Goal: Information Seeking & Learning: Learn about a topic

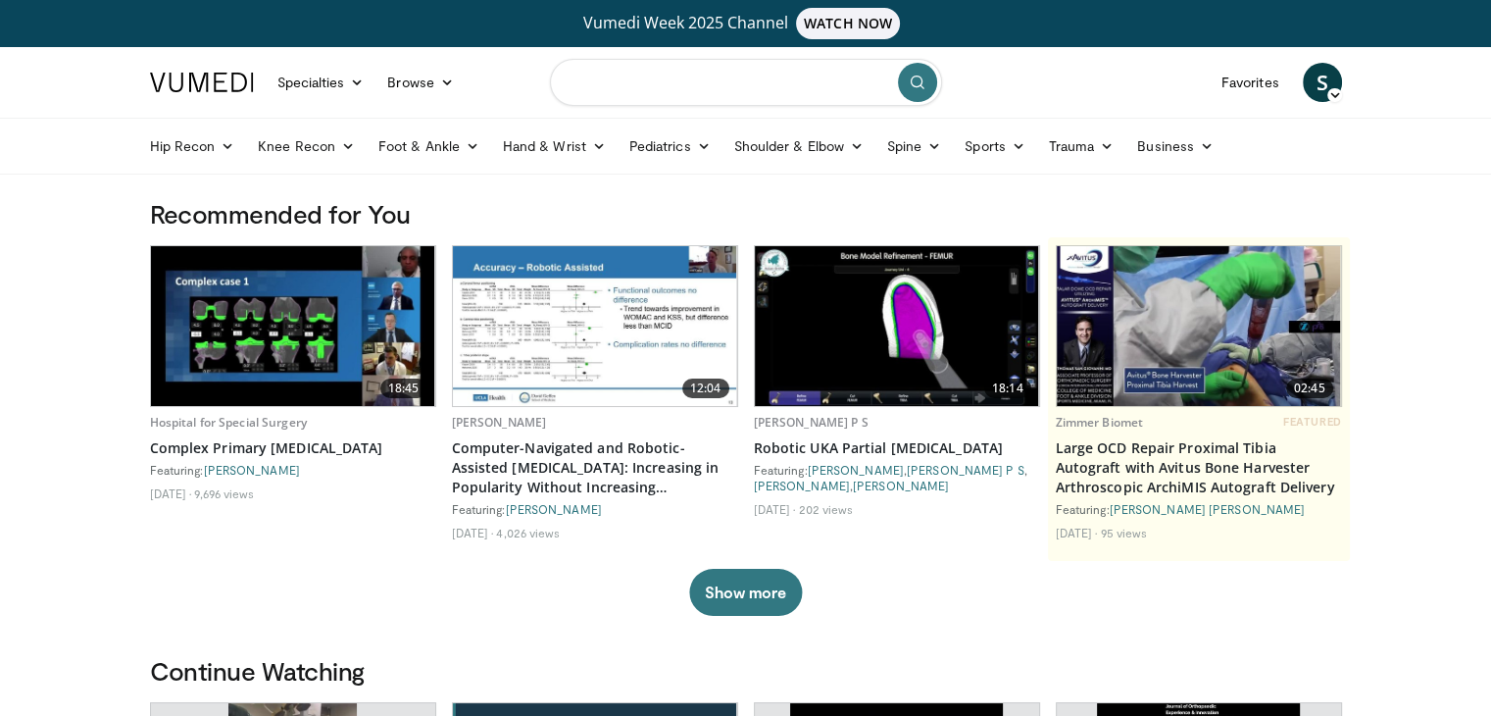
click at [639, 76] on input "Search topics, interventions" at bounding box center [746, 82] width 392 height 47
type input "**********"
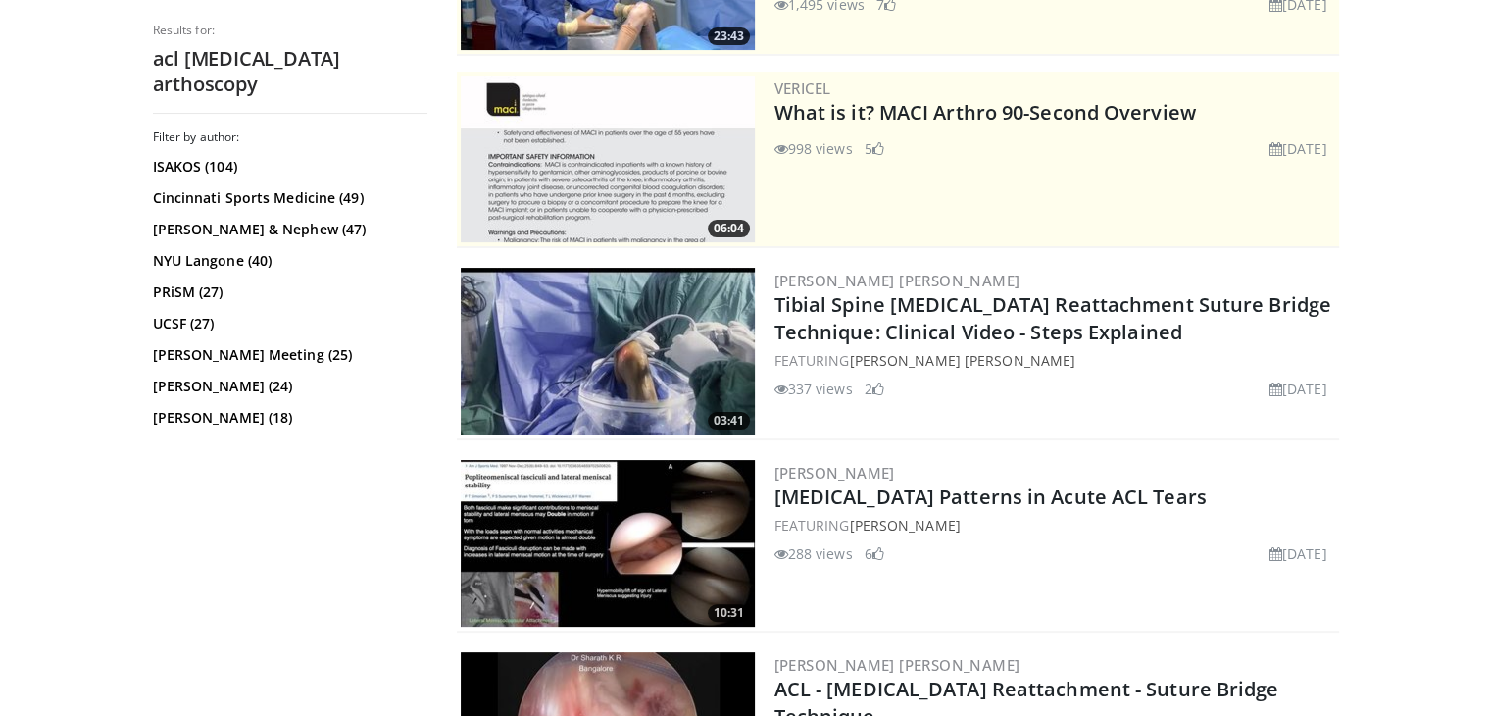
scroll to position [490, 0]
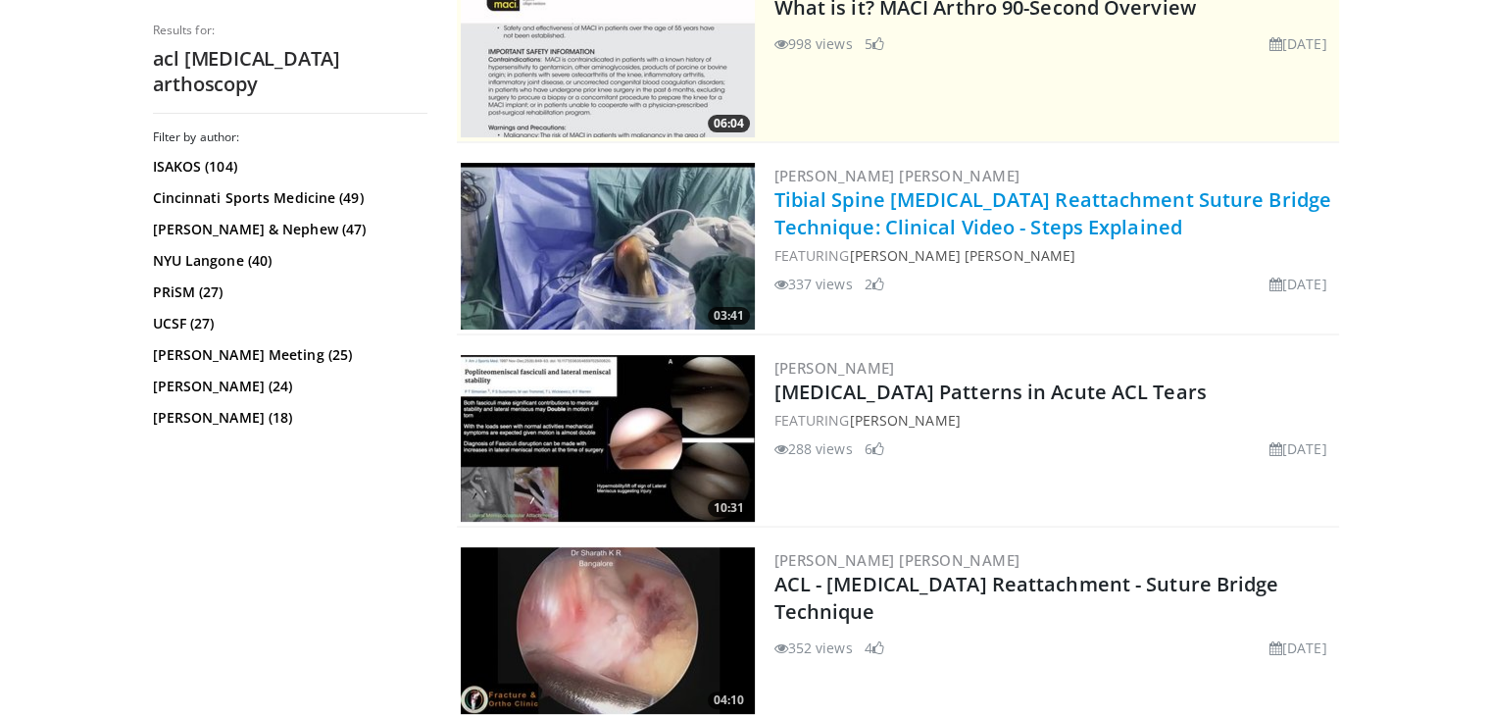
click at [1004, 222] on link "Tibial Spine [MEDICAL_DATA] Reattachment Suture Bridge Technique: Clinical Vide…" at bounding box center [1053, 213] width 557 height 54
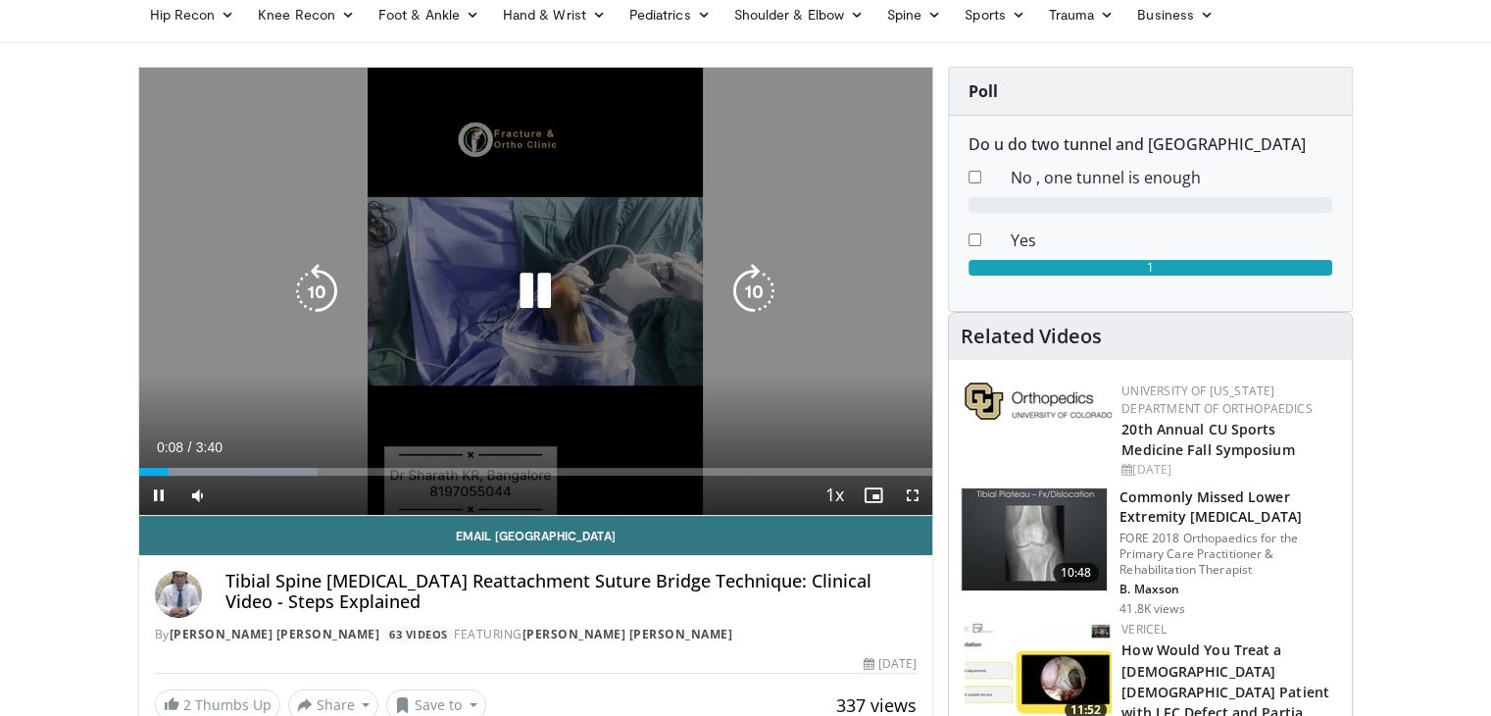
scroll to position [98, 0]
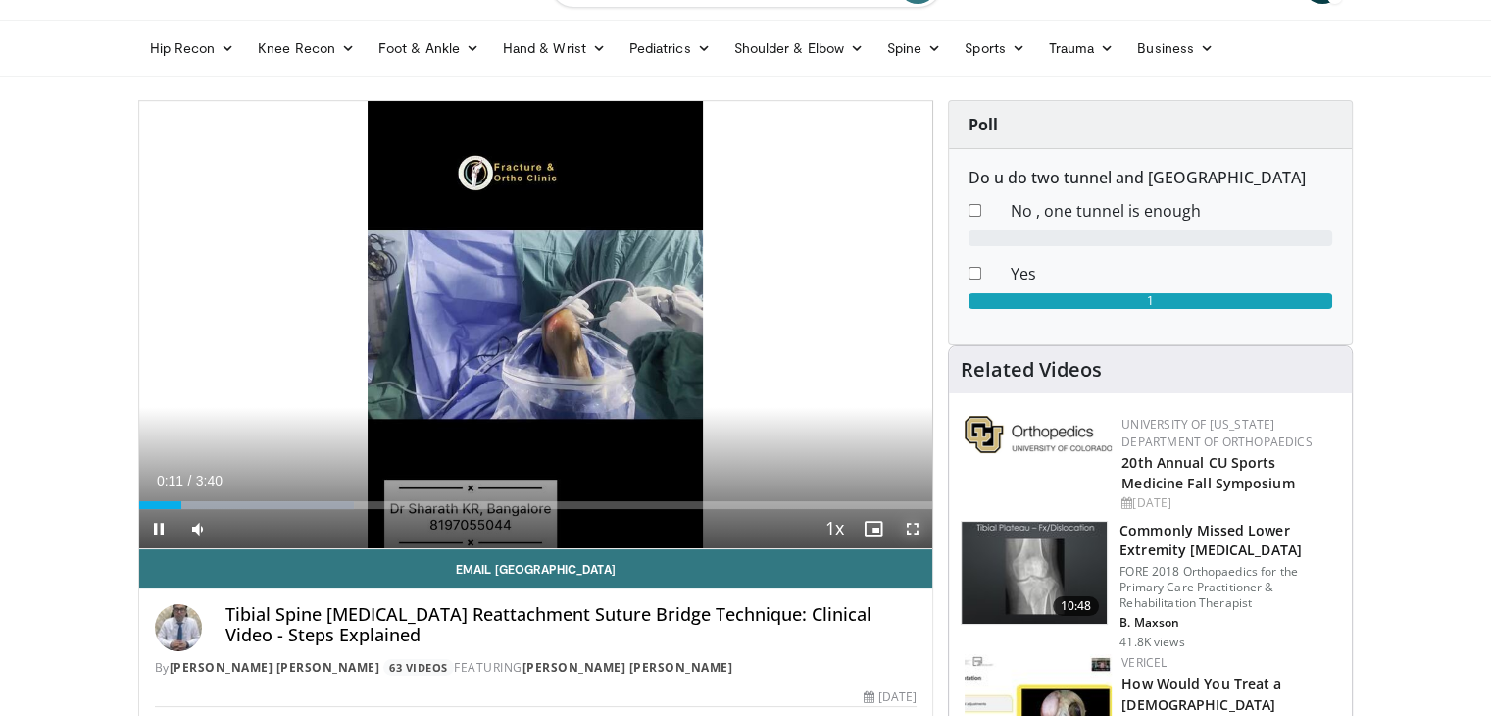
click at [913, 529] on span "Video Player" at bounding box center [912, 528] width 39 height 39
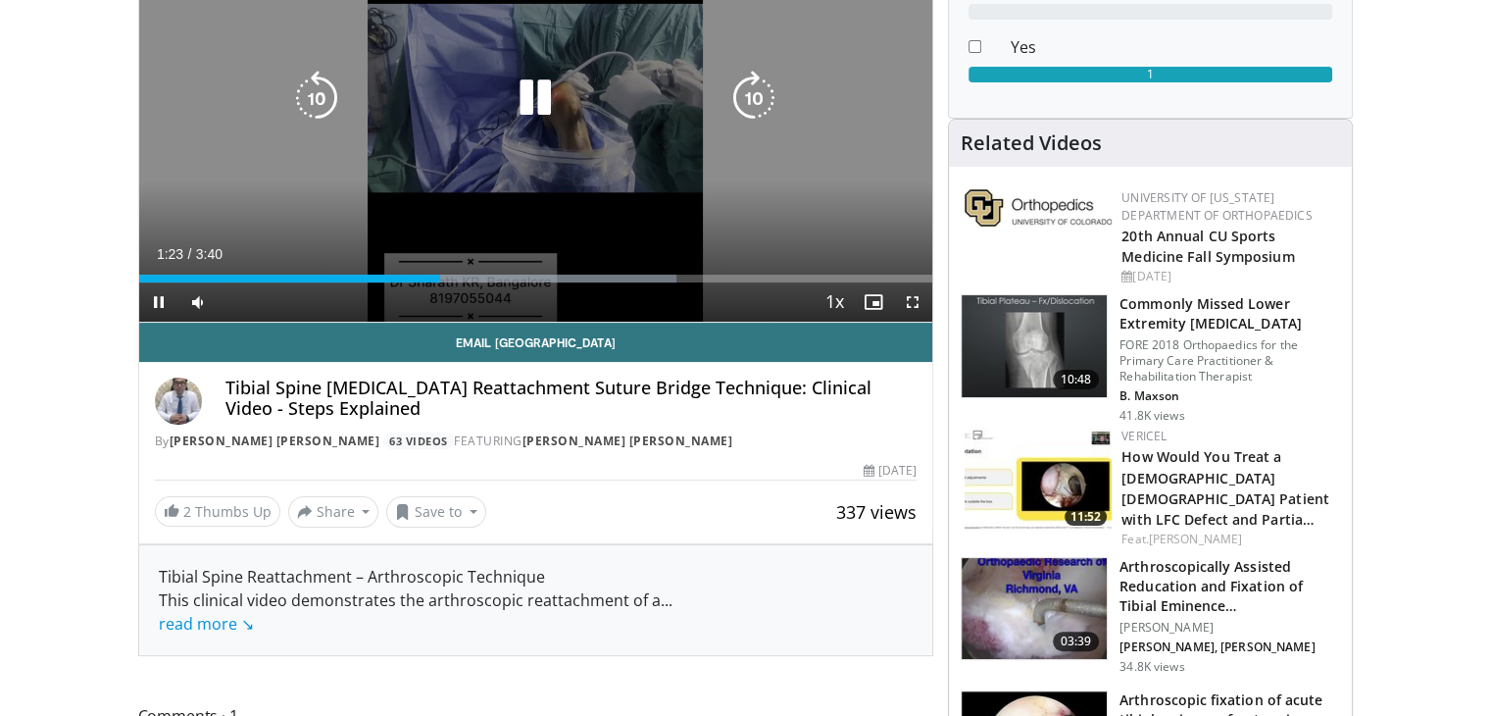
scroll to position [392, 0]
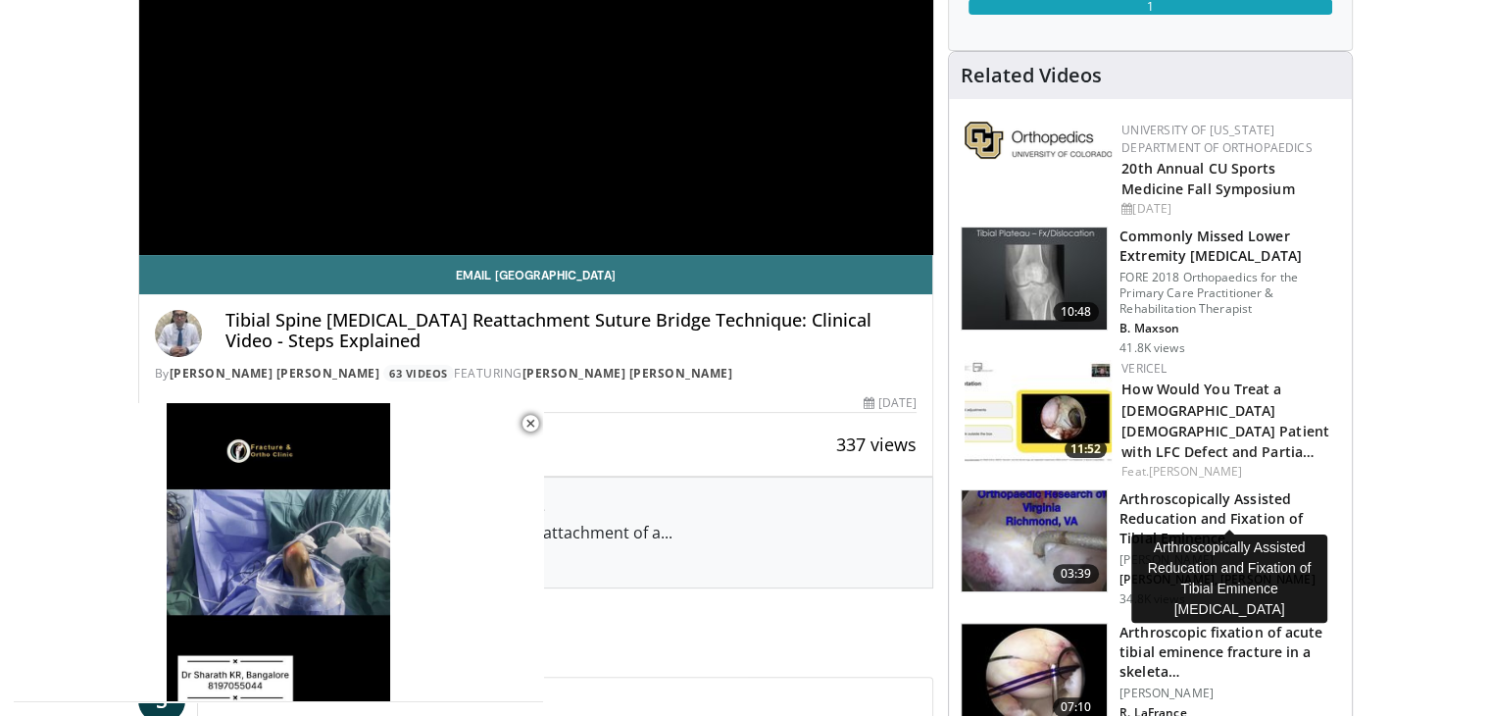
click at [1182, 498] on h3 "Arthroscopically Assisted Reducation and Fixation of Tibial Eminence…" at bounding box center [1230, 518] width 221 height 59
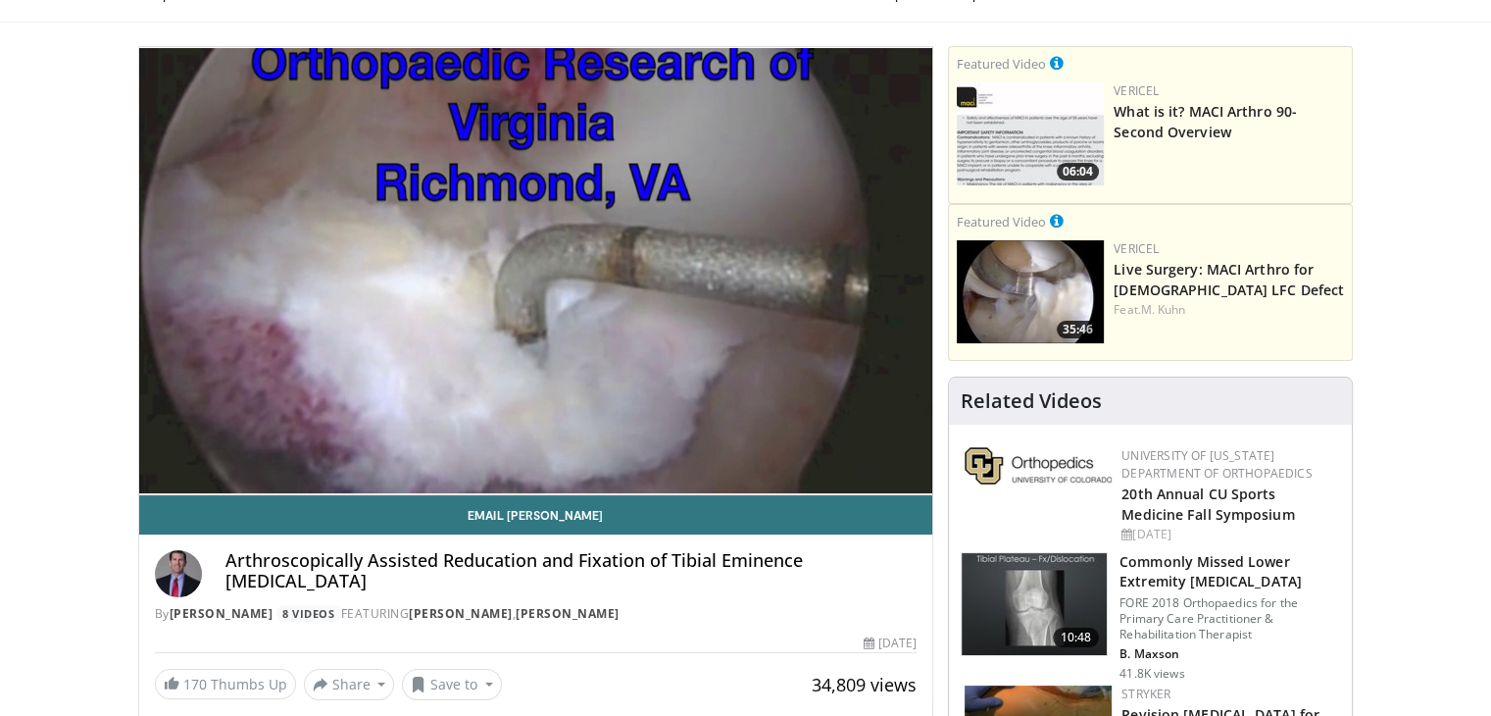
scroll to position [196, 0]
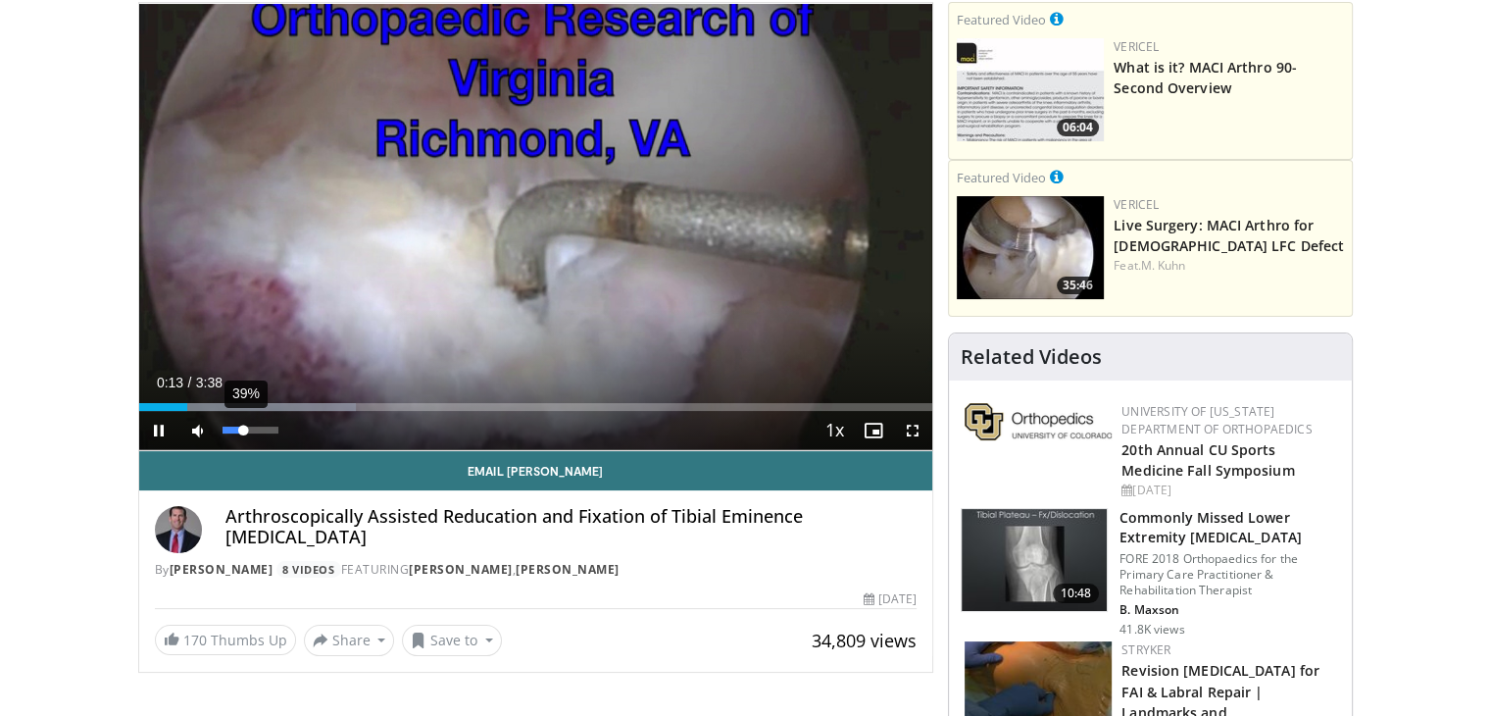
click at [243, 431] on div "Volume Level" at bounding box center [234, 430] width 22 height 7
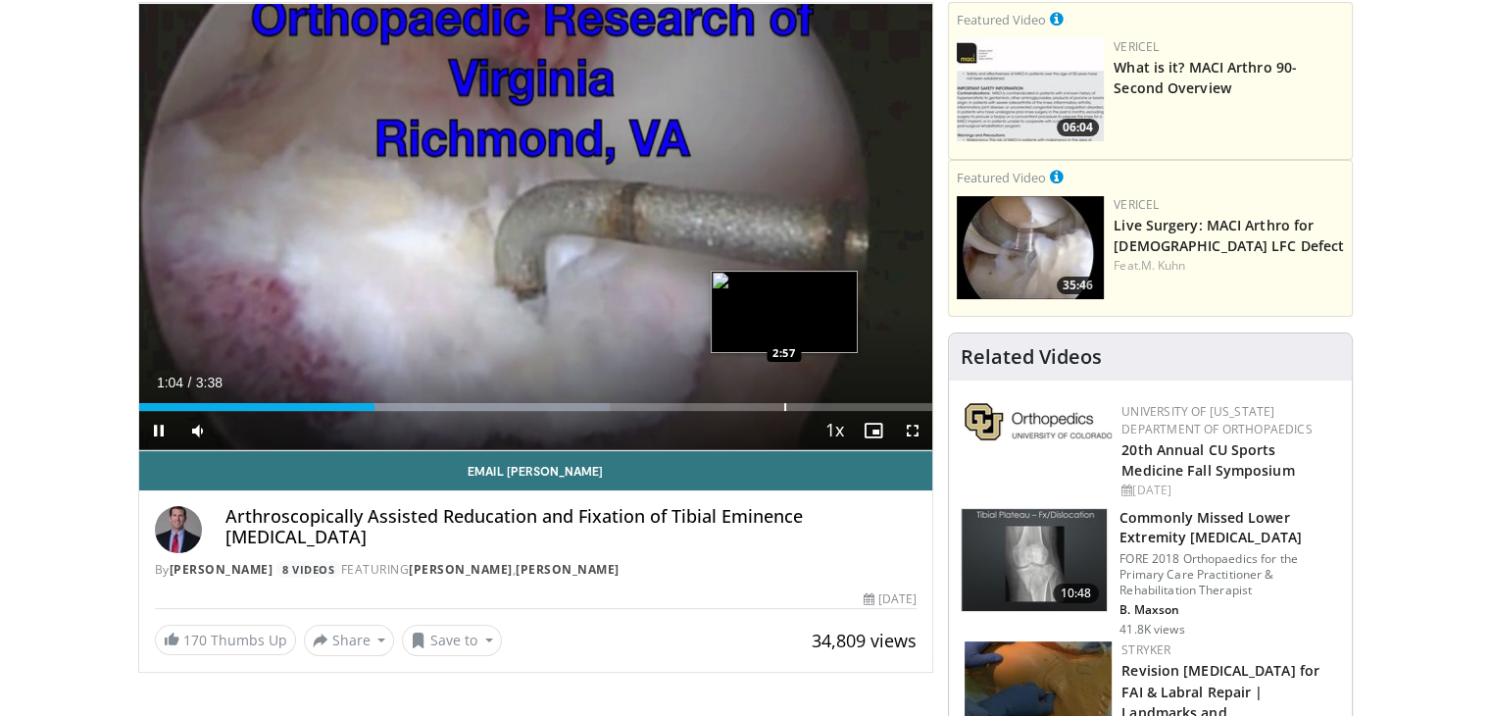
click at [784, 403] on div "Progress Bar" at bounding box center [785, 407] width 2 height 8
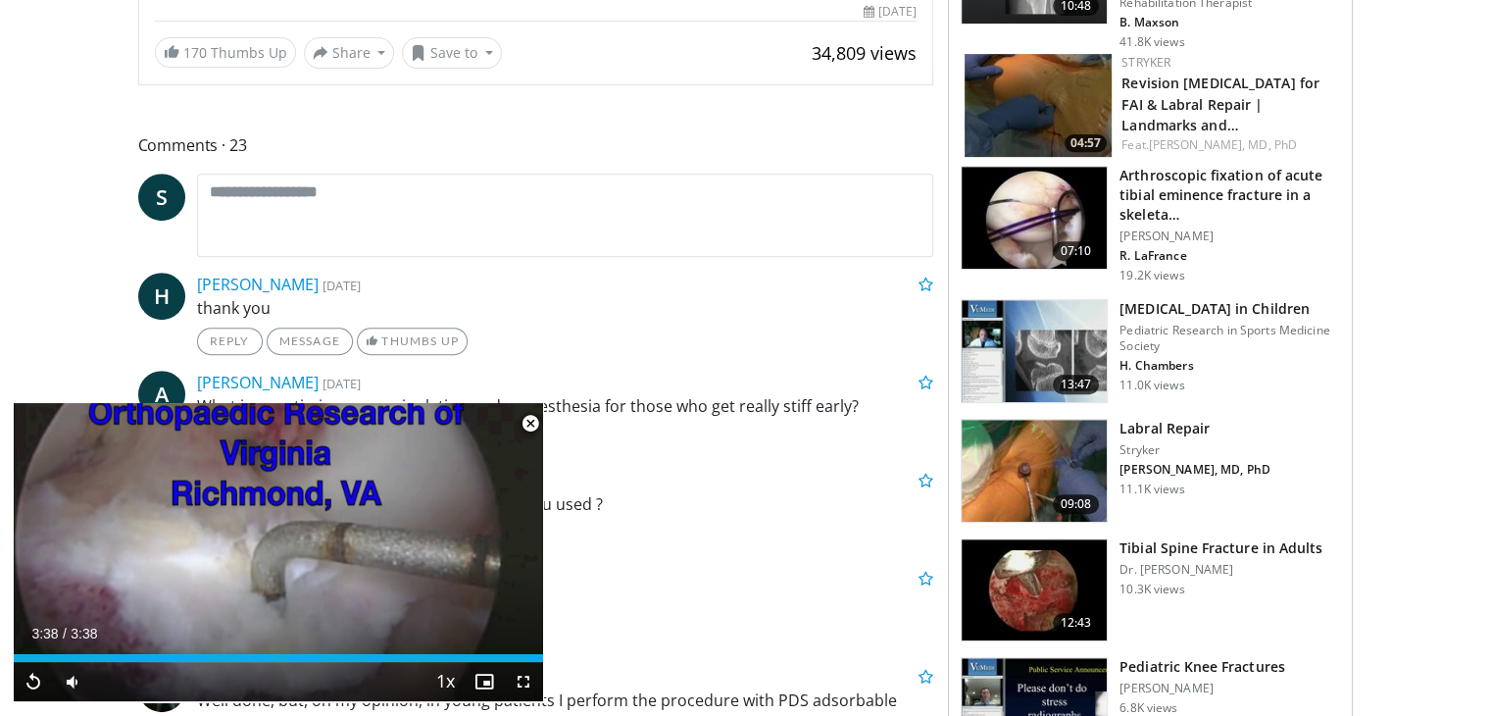
scroll to position [784, 0]
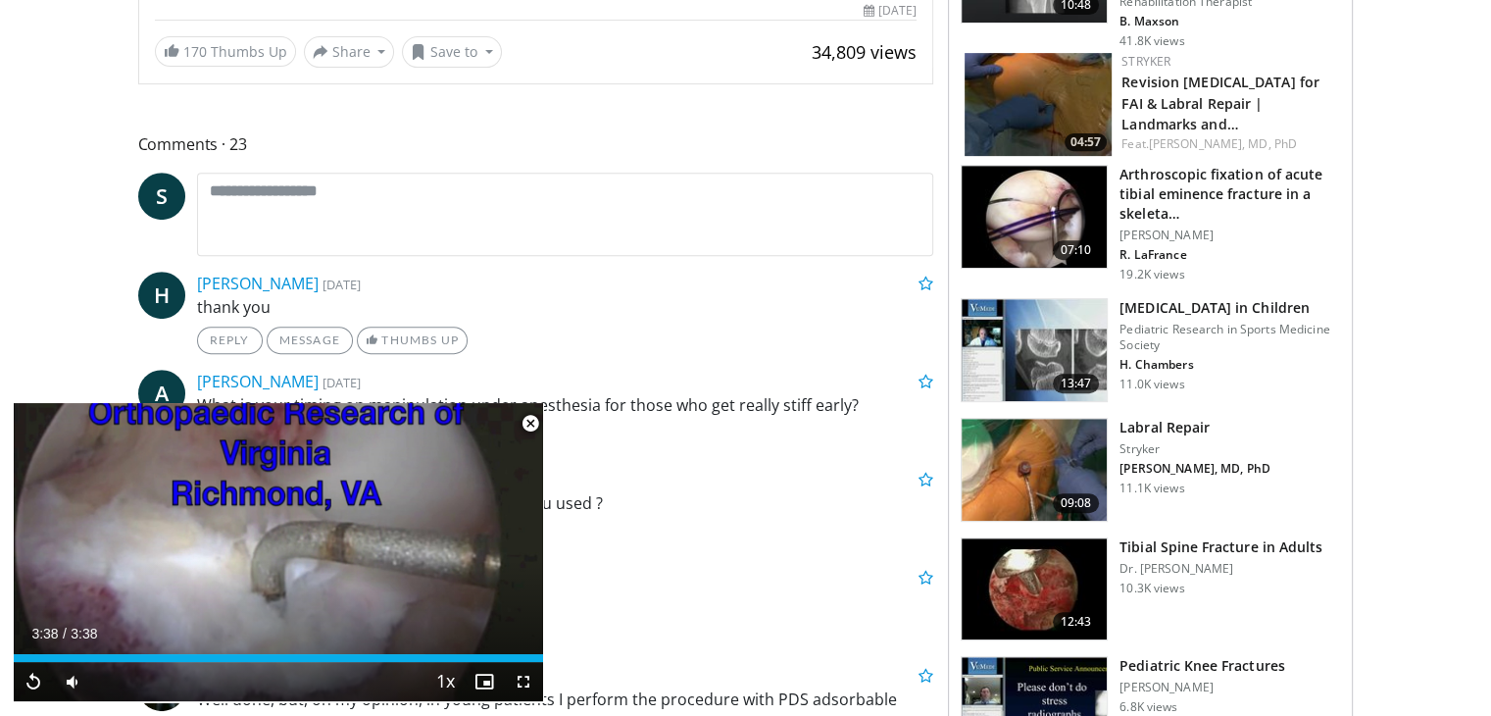
click at [1073, 558] on img at bounding box center [1034, 589] width 145 height 102
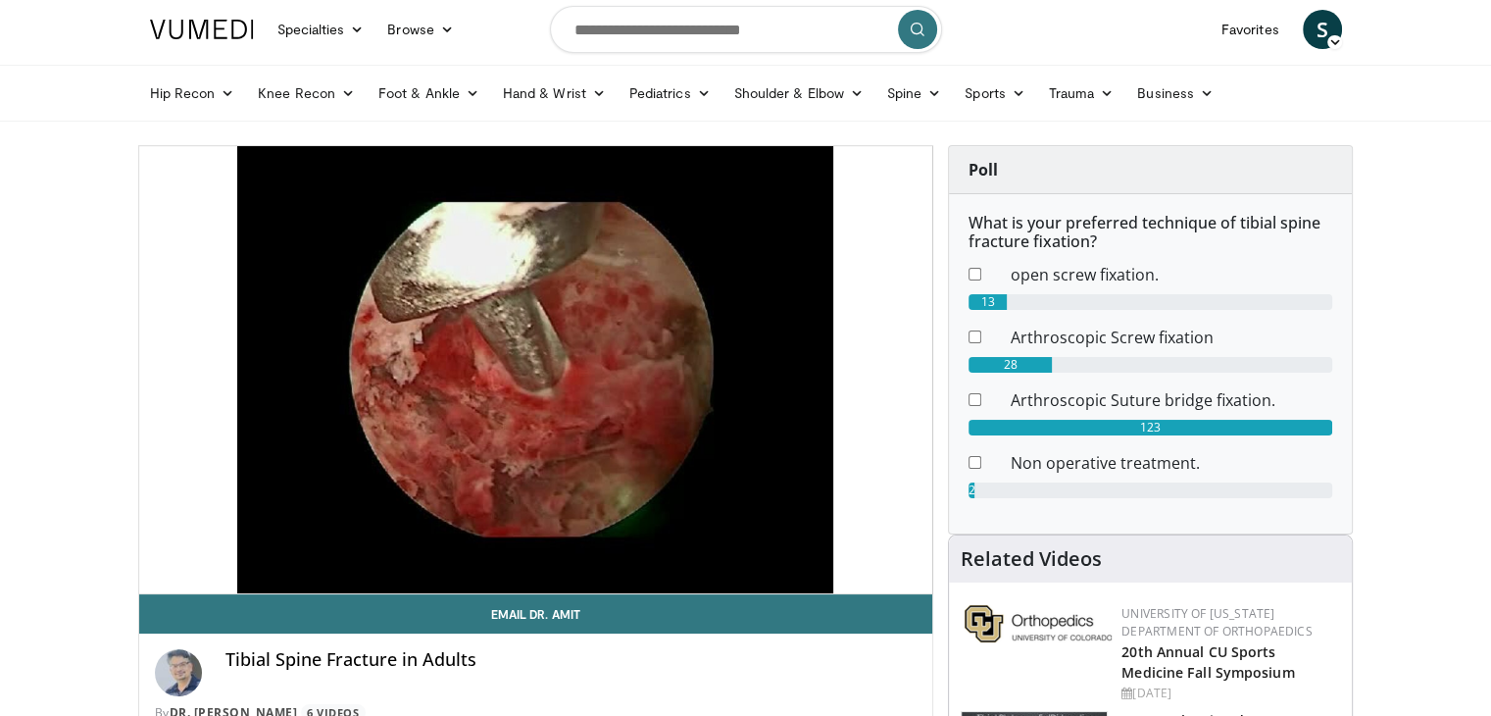
scroll to position [98, 0]
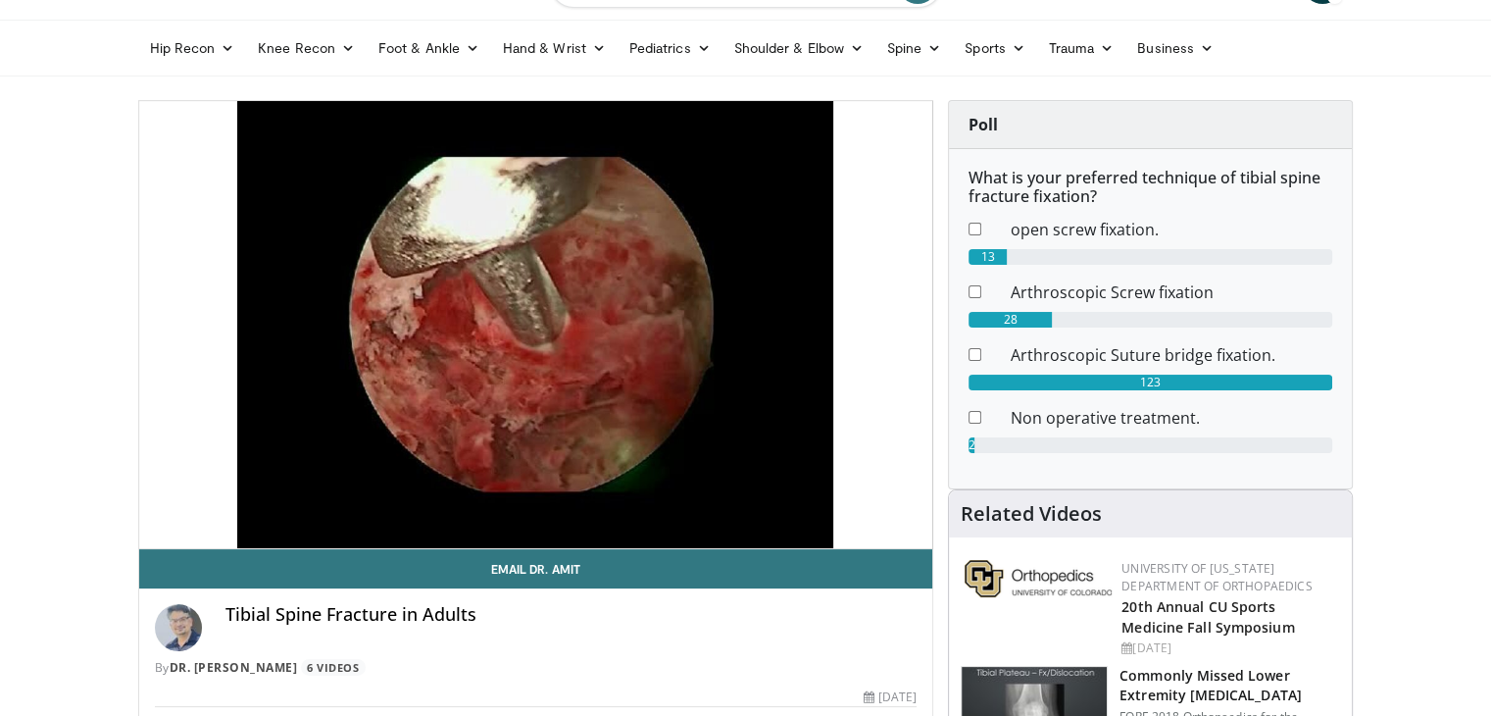
click at [596, 499] on video-js "**********" at bounding box center [536, 325] width 794 height 448
click at [596, 503] on div "10 seconds Tap to unmute" at bounding box center [536, 324] width 794 height 447
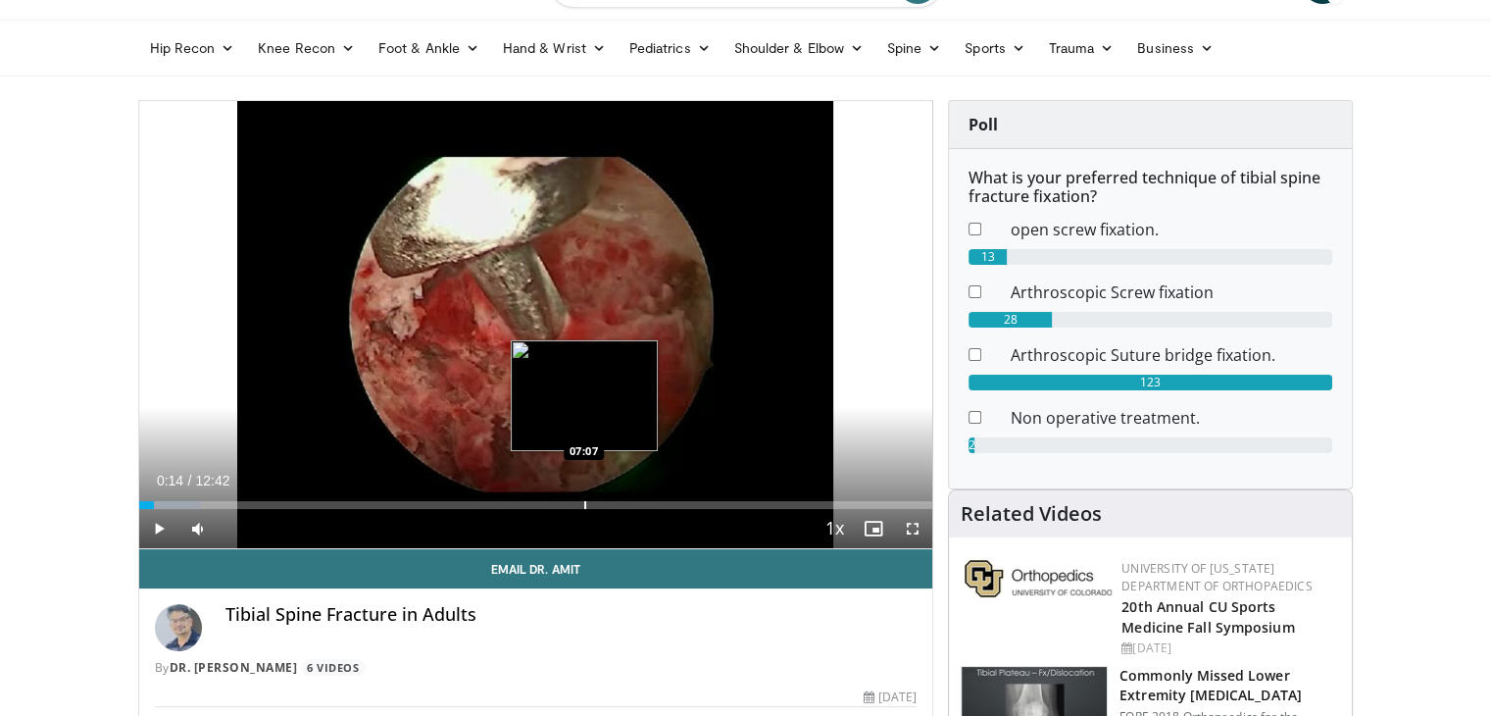
click at [584, 503] on div "Progress Bar" at bounding box center [585, 505] width 2 height 8
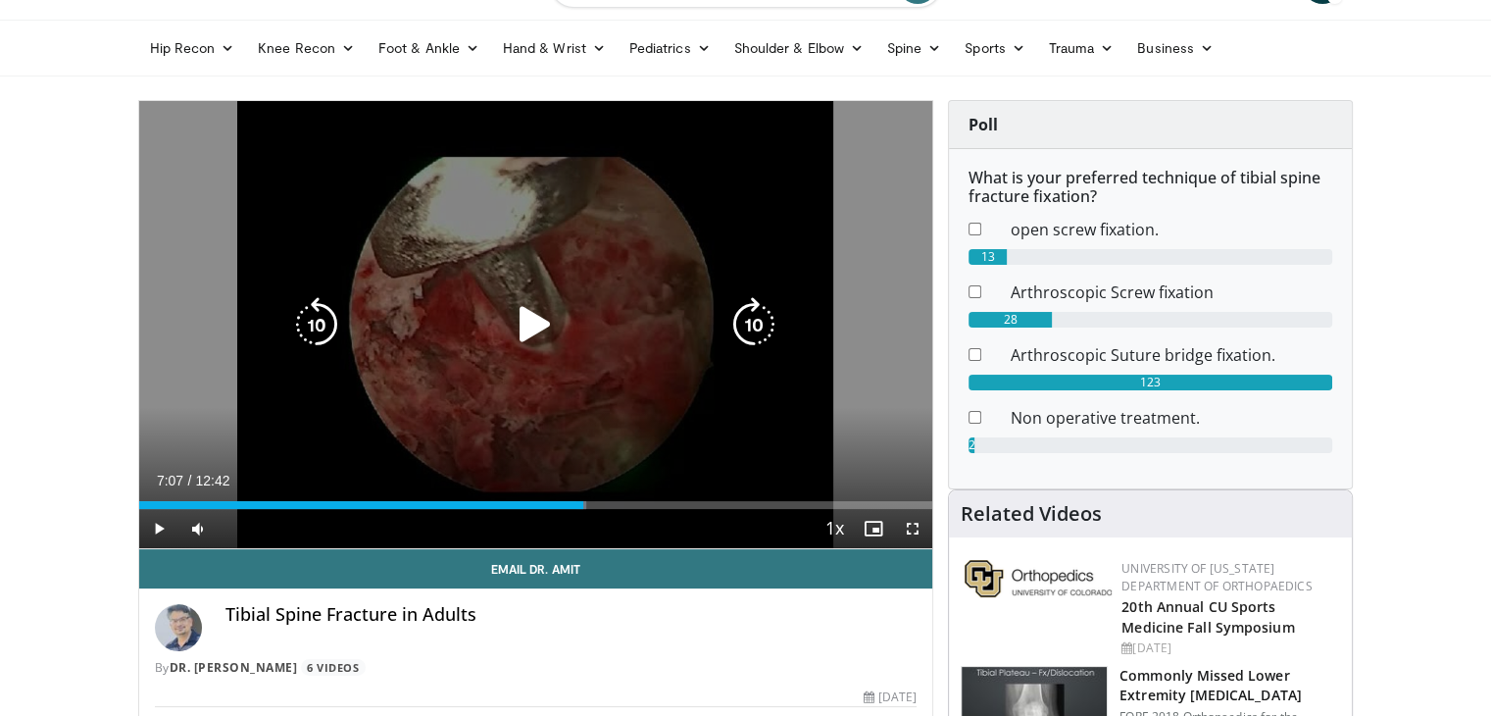
click at [532, 325] on icon "Video Player" at bounding box center [535, 324] width 55 height 55
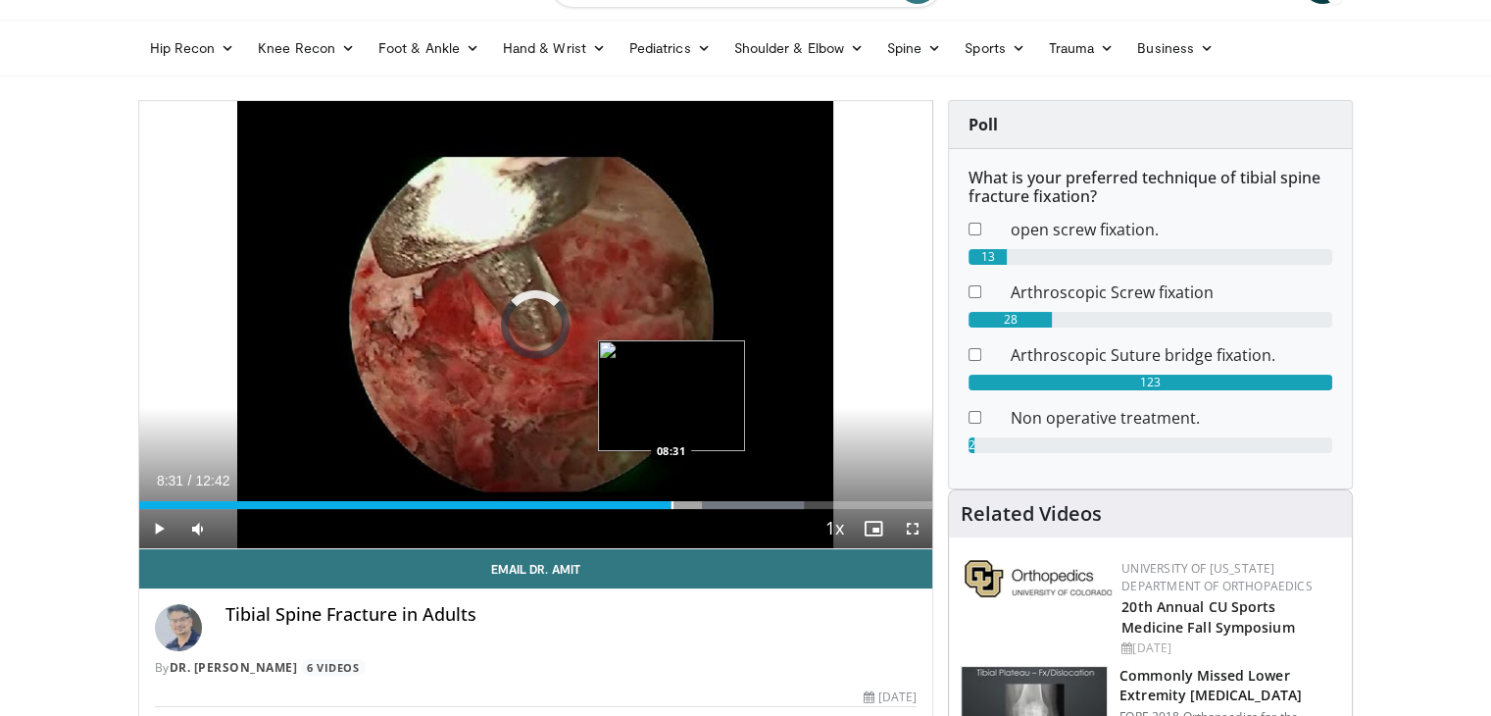
click at [672, 504] on div "Progress Bar" at bounding box center [673, 505] width 2 height 8
click at [629, 501] on div "Progress Bar" at bounding box center [630, 505] width 2 height 8
click at [665, 505] on div "Progress Bar" at bounding box center [666, 505] width 2 height 8
click at [679, 505] on div "Progress Bar" at bounding box center [680, 505] width 2 height 8
click at [704, 505] on div "Progress Bar" at bounding box center [705, 505] width 2 height 8
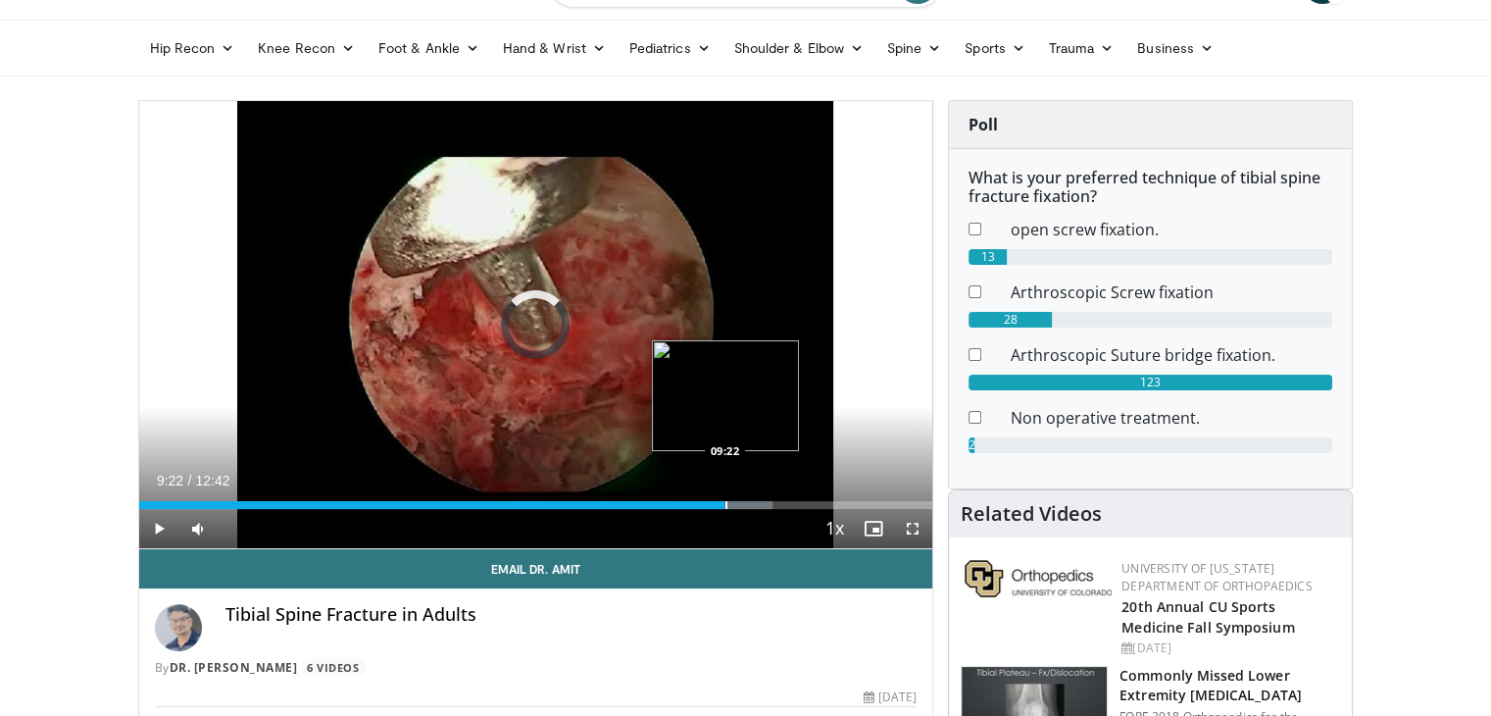
click at [726, 507] on div "Progress Bar" at bounding box center [727, 505] width 2 height 8
click at [752, 507] on div "Progress Bar" at bounding box center [753, 505] width 2 height 8
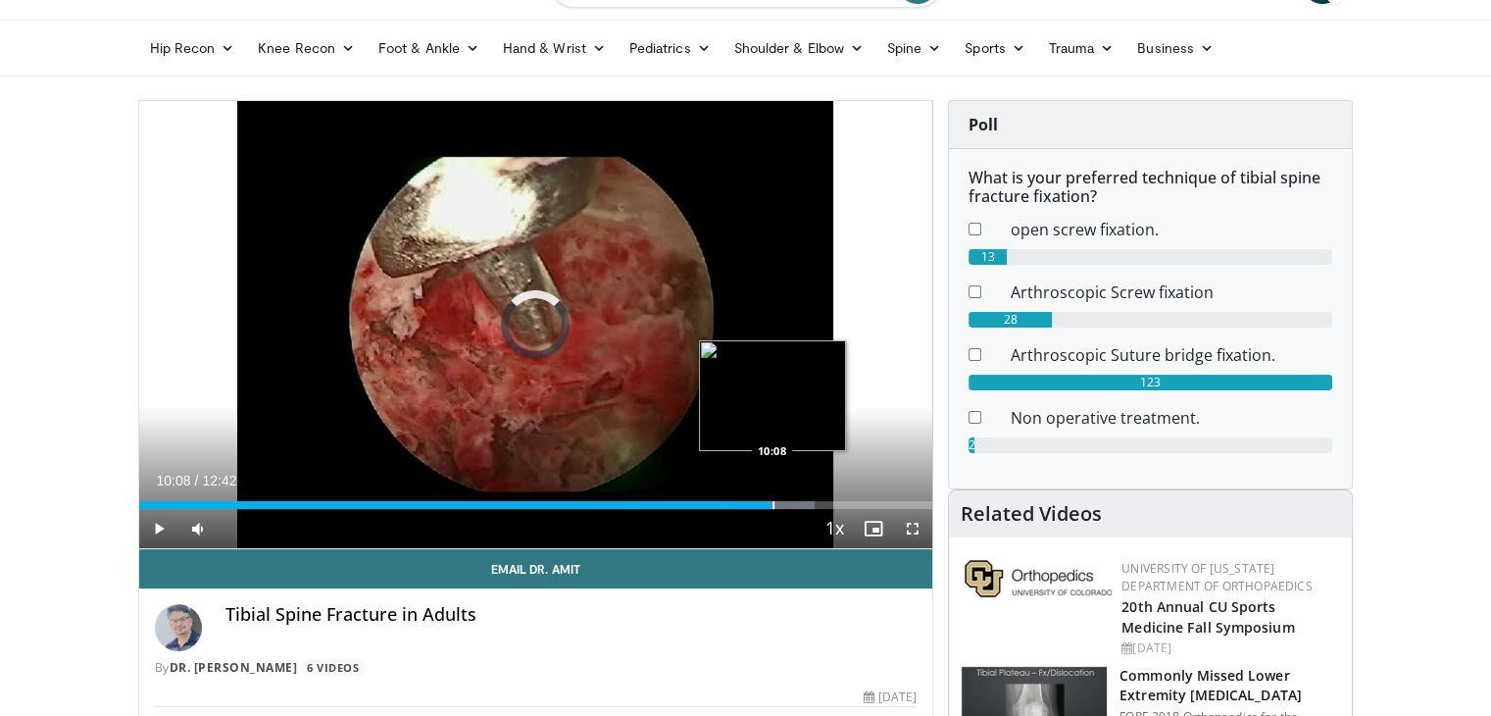
click at [772, 507] on div "Loaded : 85.12% 09:52 10:08" at bounding box center [536, 505] width 794 height 8
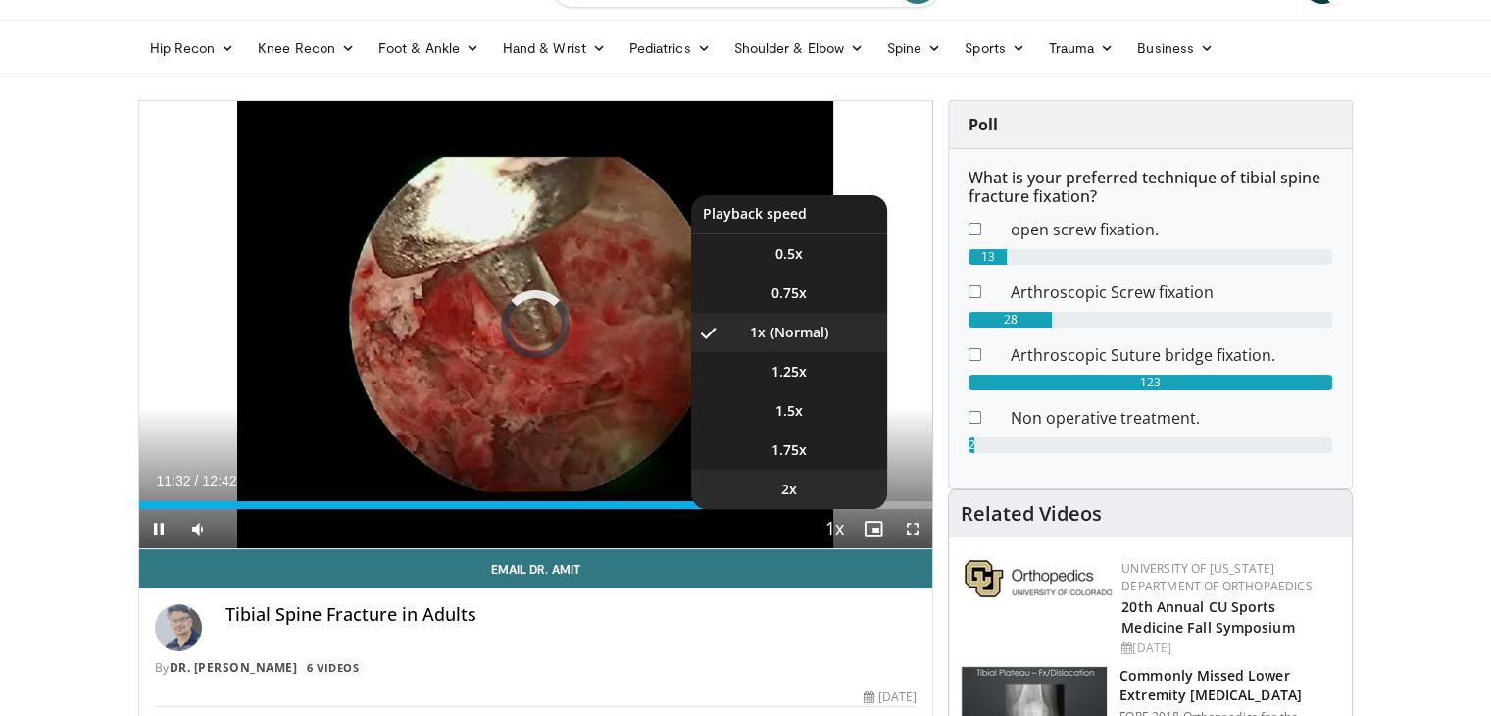
click at [878, 503] on li "2x" at bounding box center [789, 489] width 196 height 39
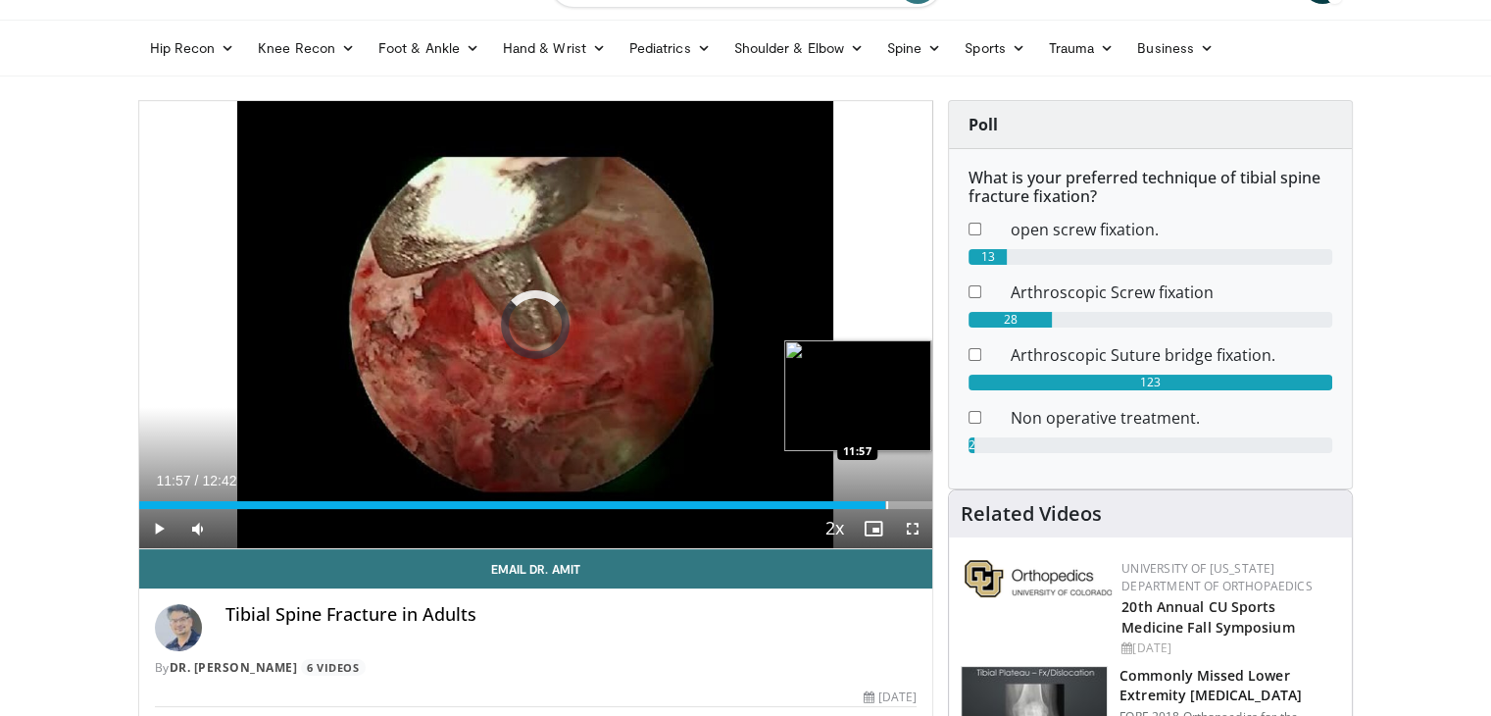
click at [886, 507] on div "Progress Bar" at bounding box center [887, 505] width 2 height 8
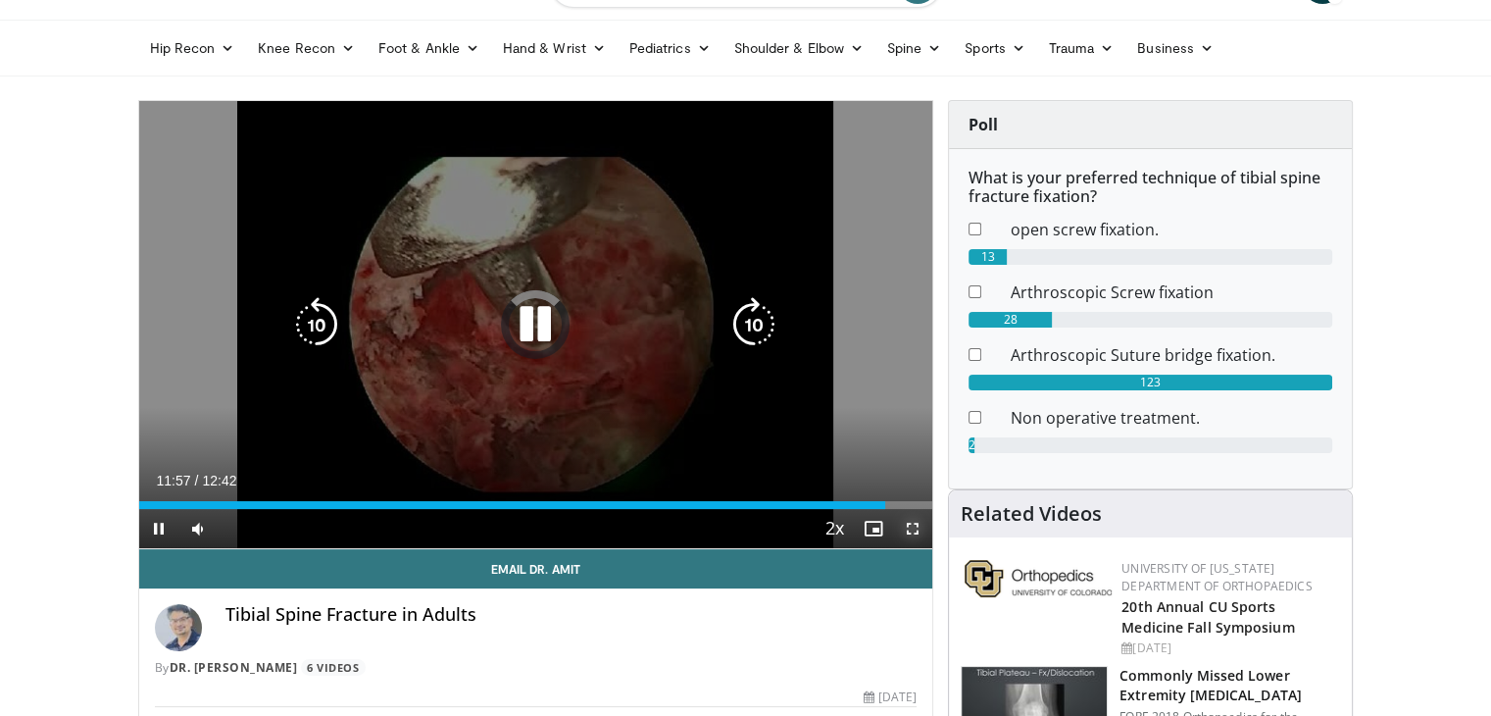
click at [902, 509] on span "Video Player" at bounding box center [912, 528] width 39 height 39
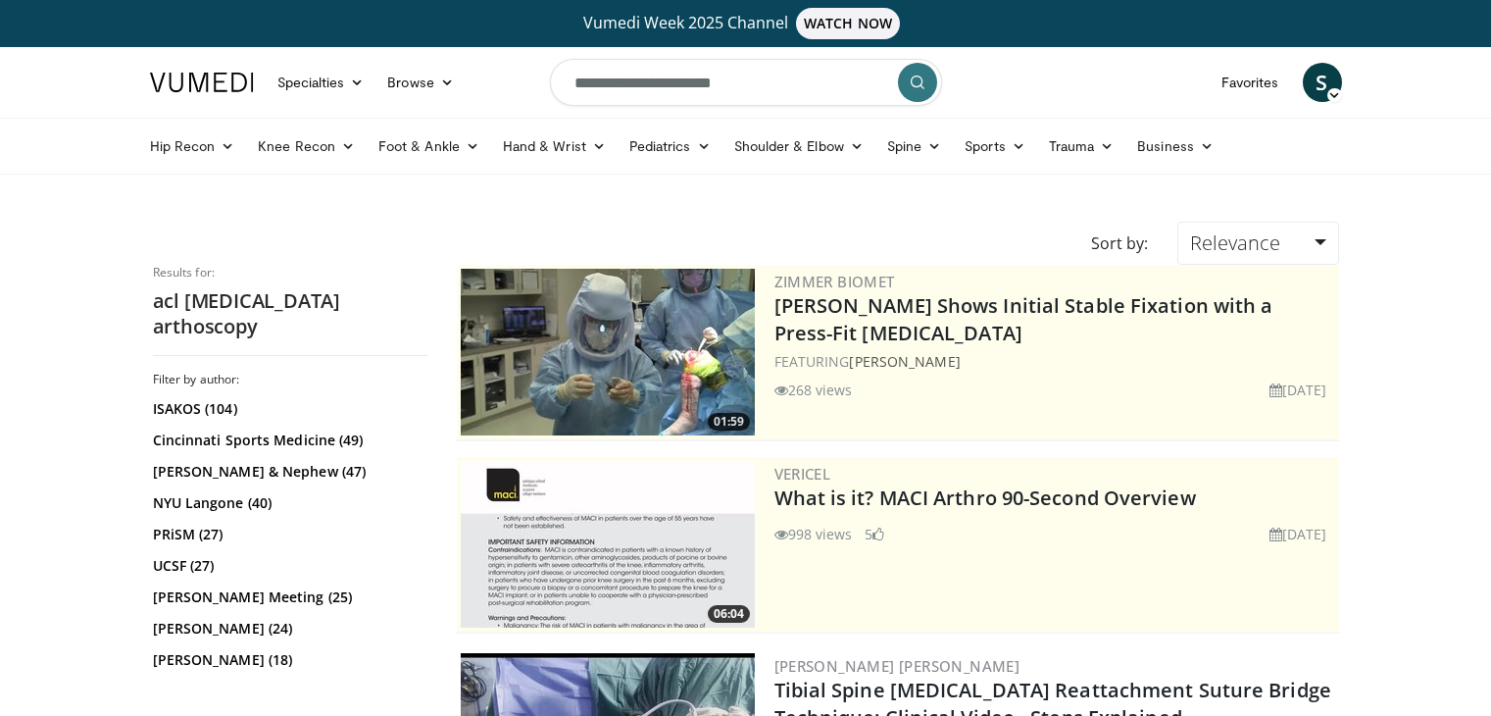
scroll to position [490, 0]
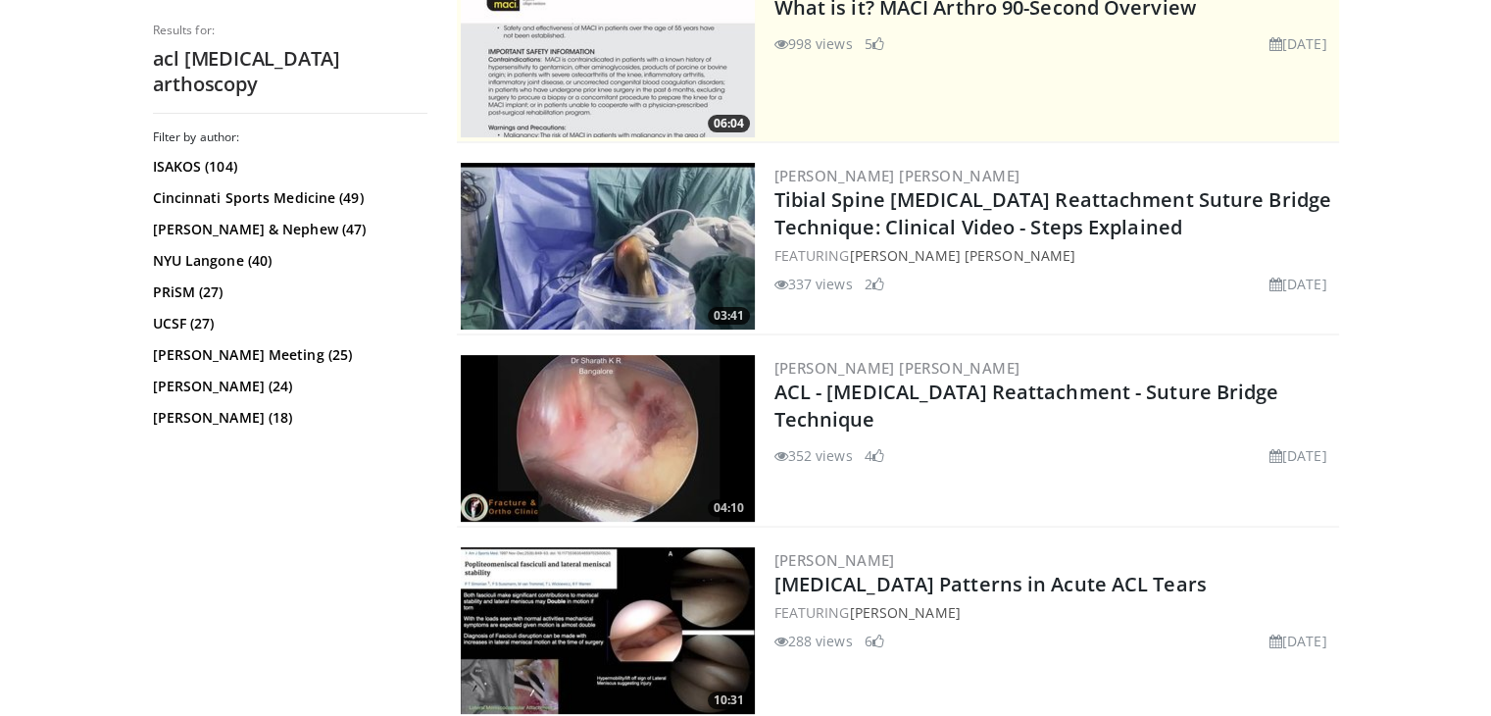
click at [644, 232] on img at bounding box center [608, 246] width 294 height 167
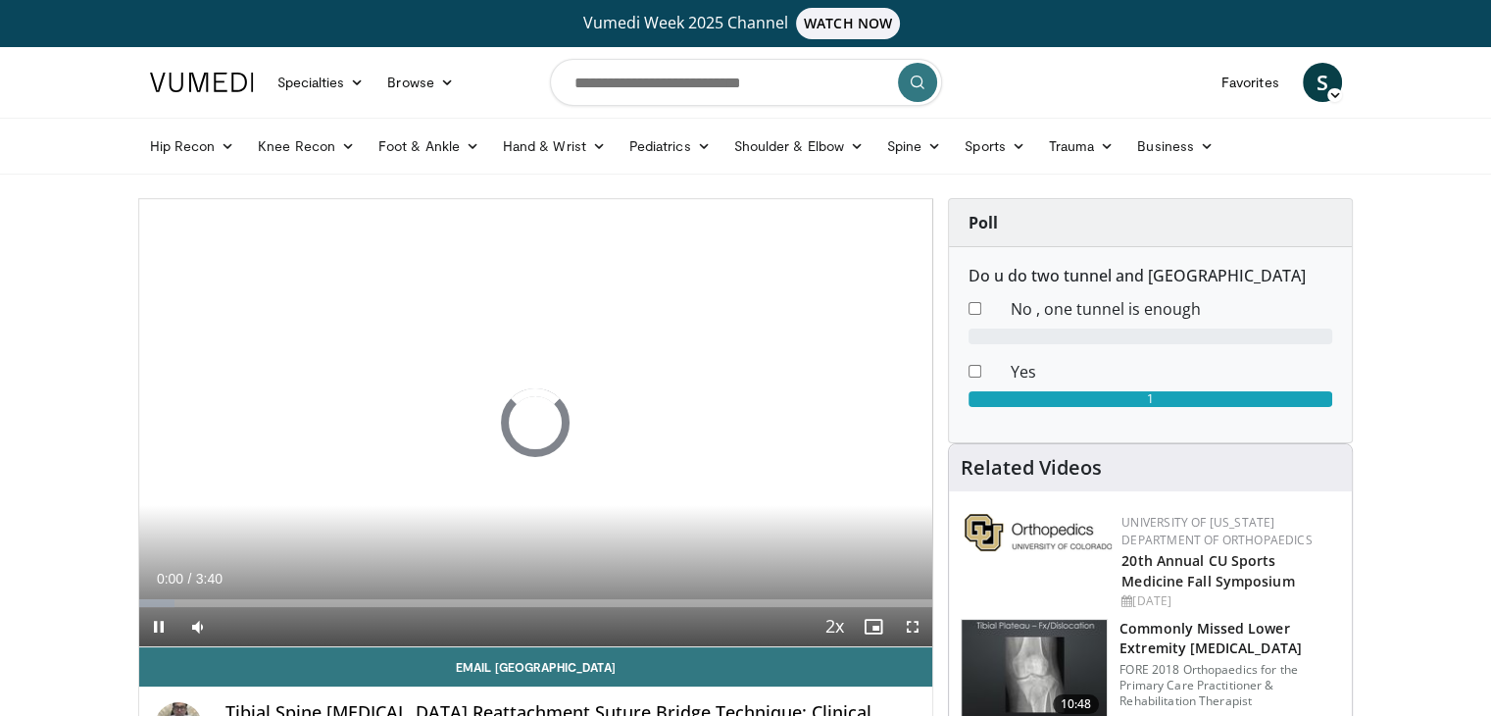
scroll to position [196, 0]
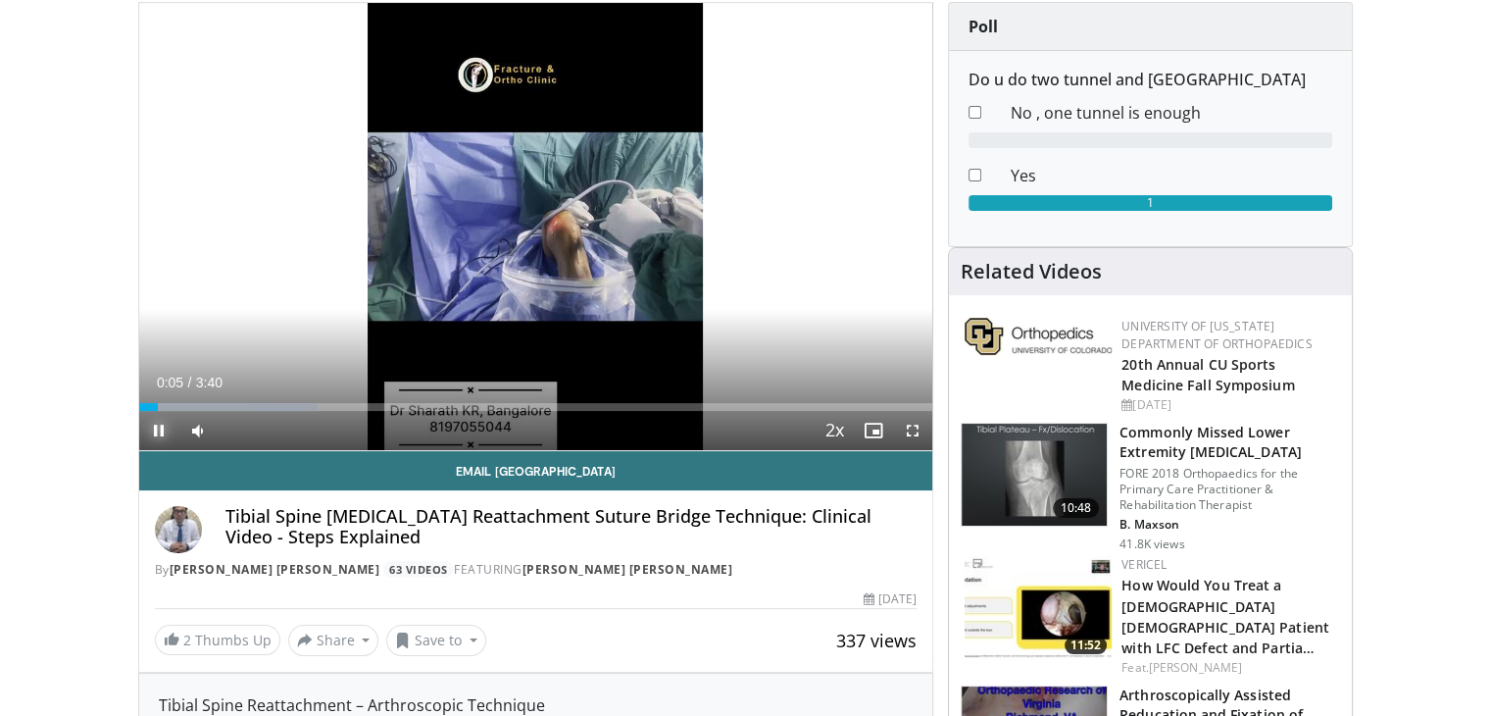
click at [157, 431] on span "Video Player" at bounding box center [158, 430] width 39 height 39
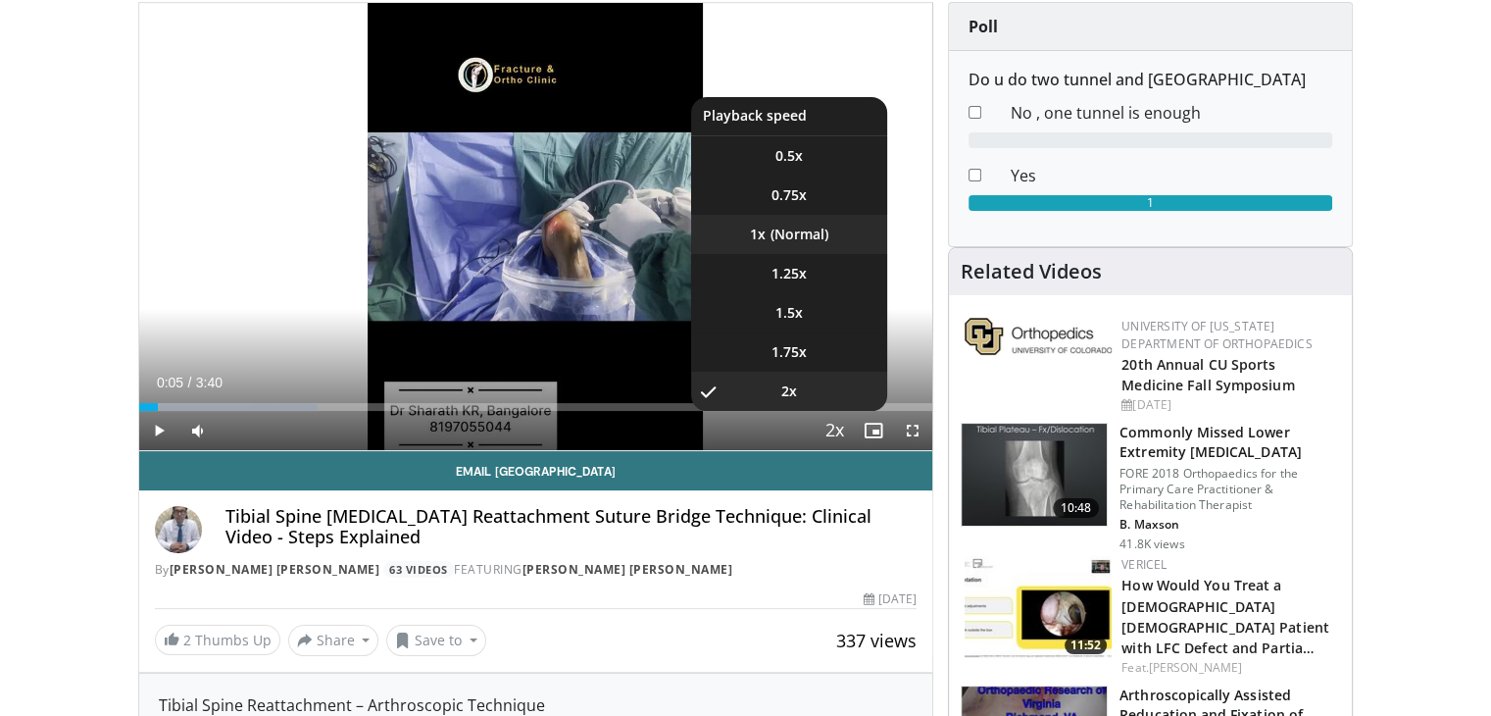
click at [765, 242] on li "1x" at bounding box center [789, 234] width 196 height 39
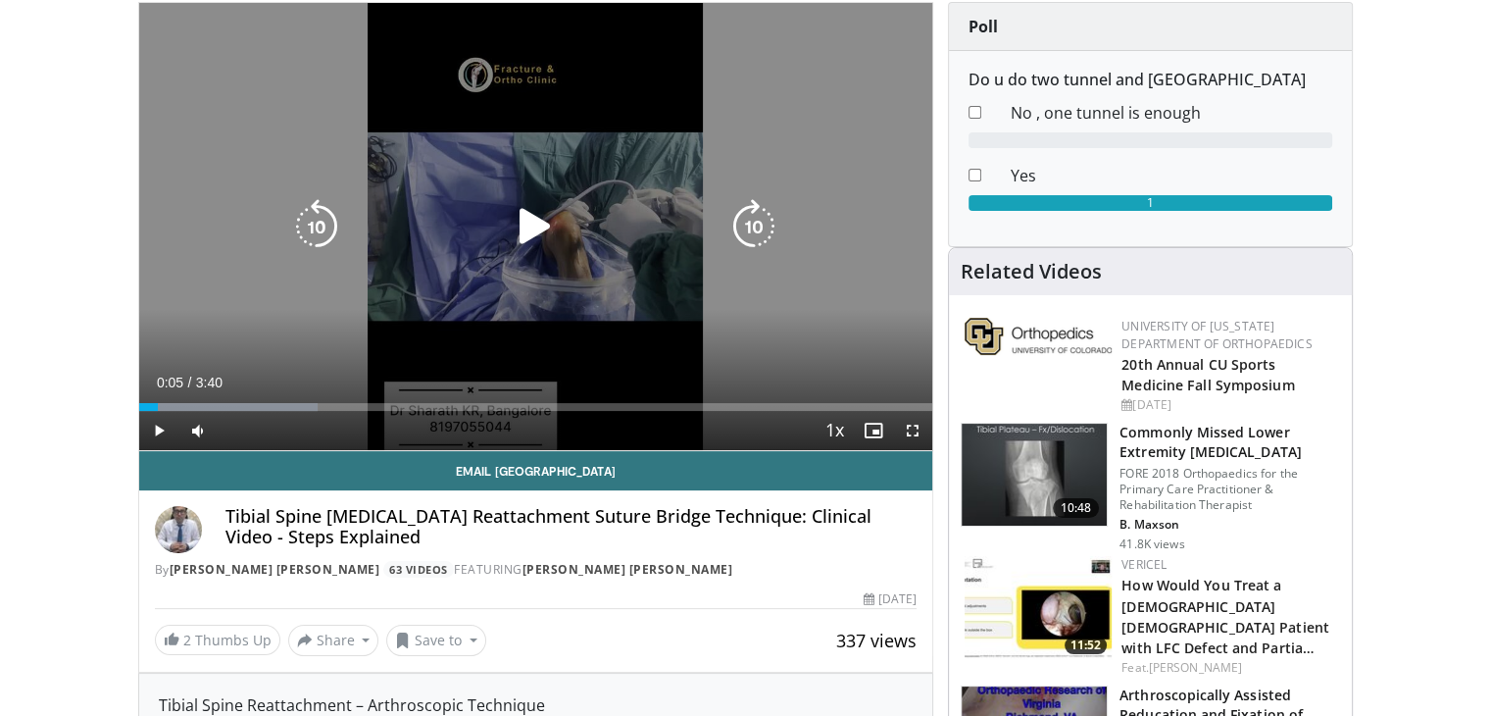
click at [569, 288] on div "10 seconds Tap to unmute" at bounding box center [536, 226] width 794 height 447
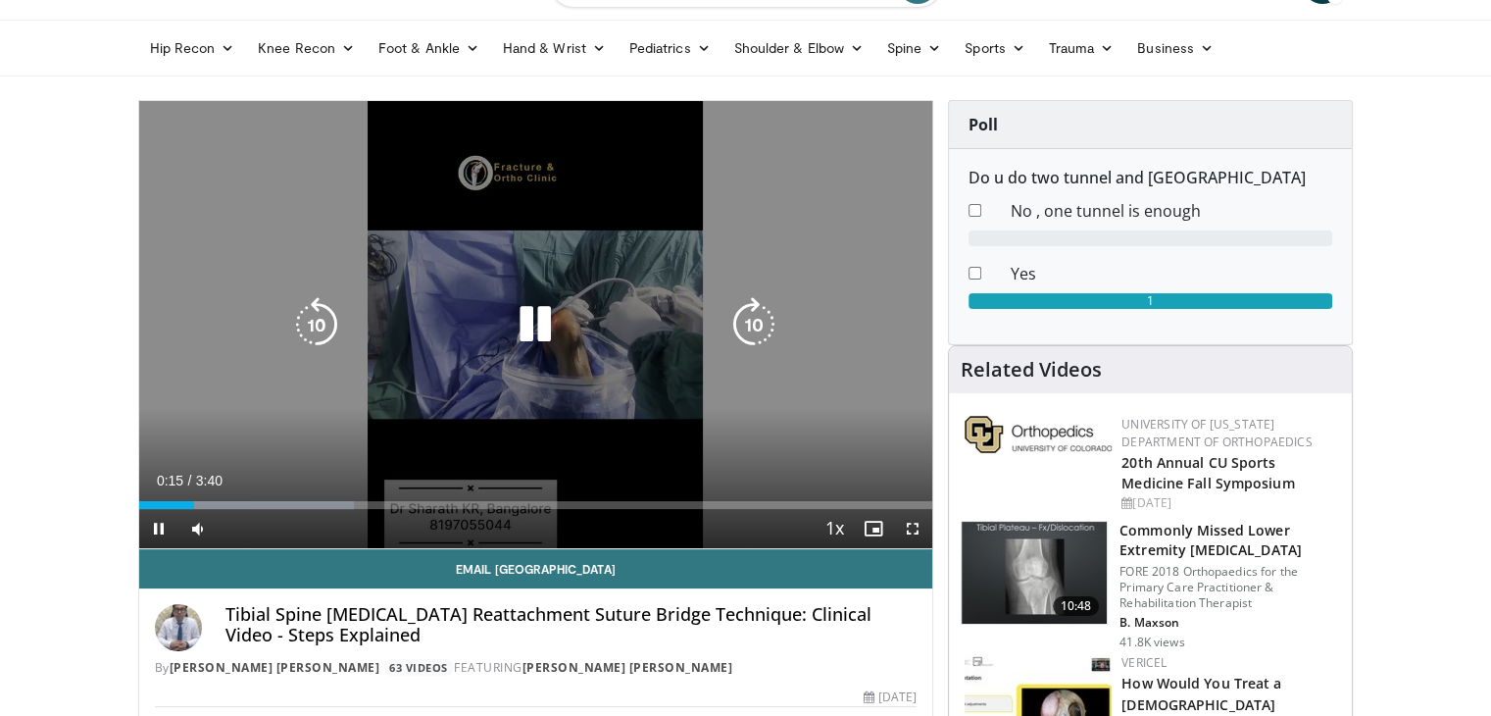
scroll to position [0, 0]
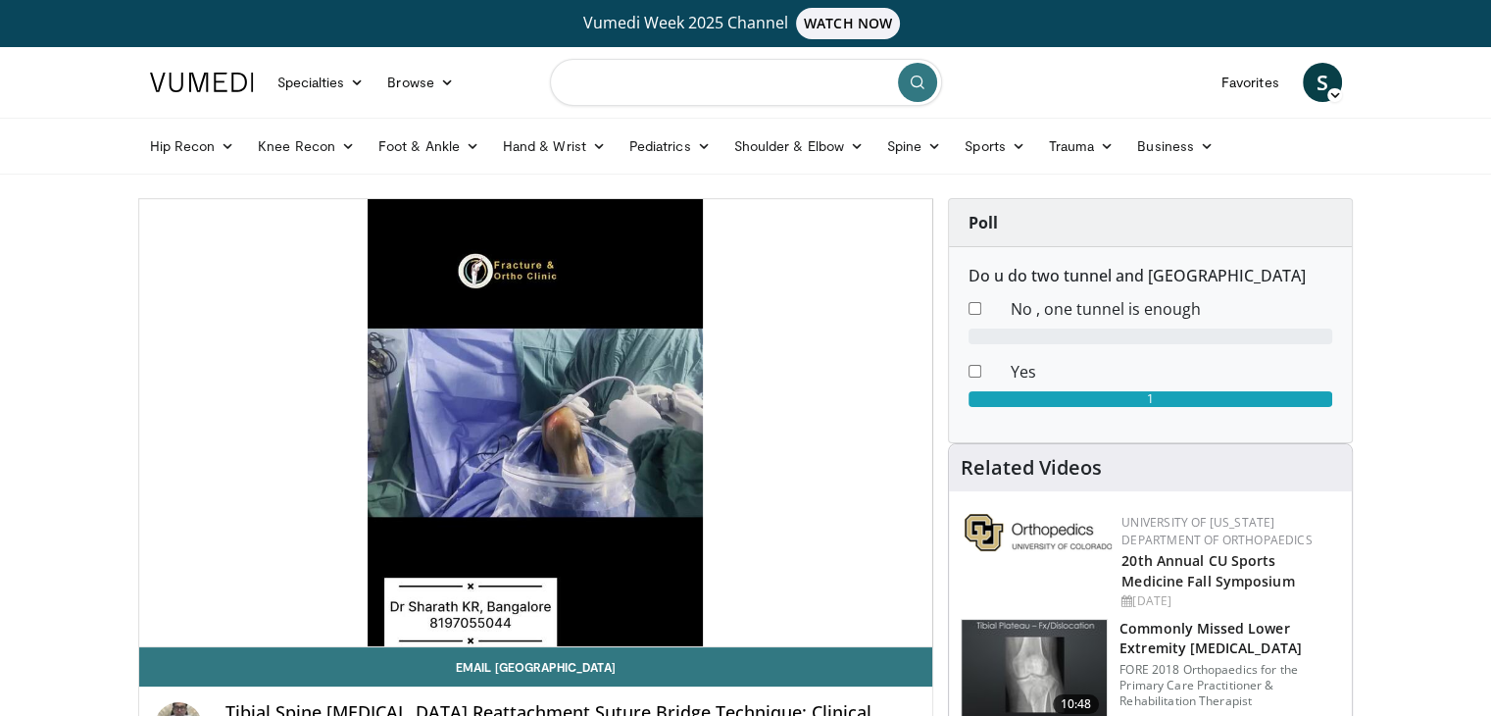
click at [632, 79] on input "Search topics, interventions" at bounding box center [746, 82] width 392 height 47
type input "**********"
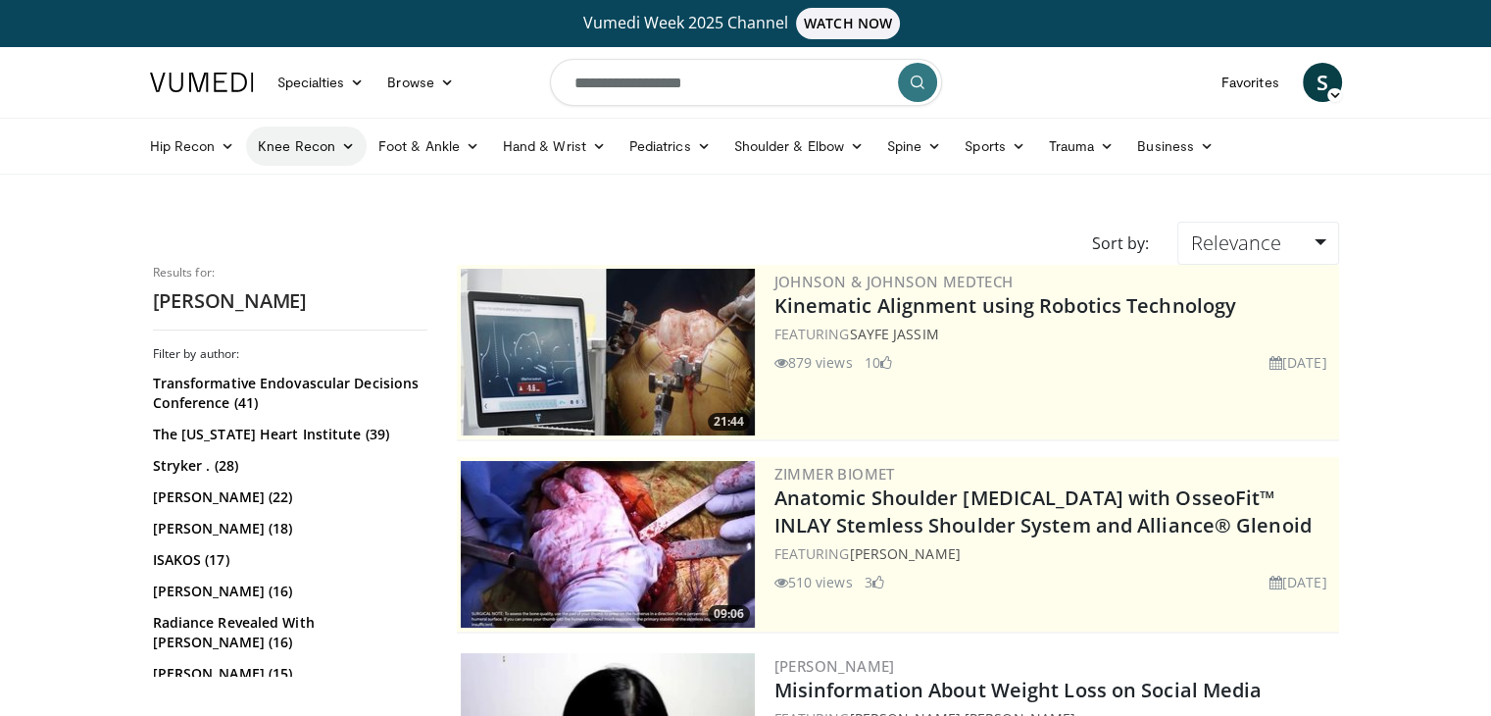
click at [295, 148] on link "Knee Recon" at bounding box center [306, 145] width 121 height 39
click at [318, 190] on link "Knee Arthroplasty" at bounding box center [363, 191] width 233 height 31
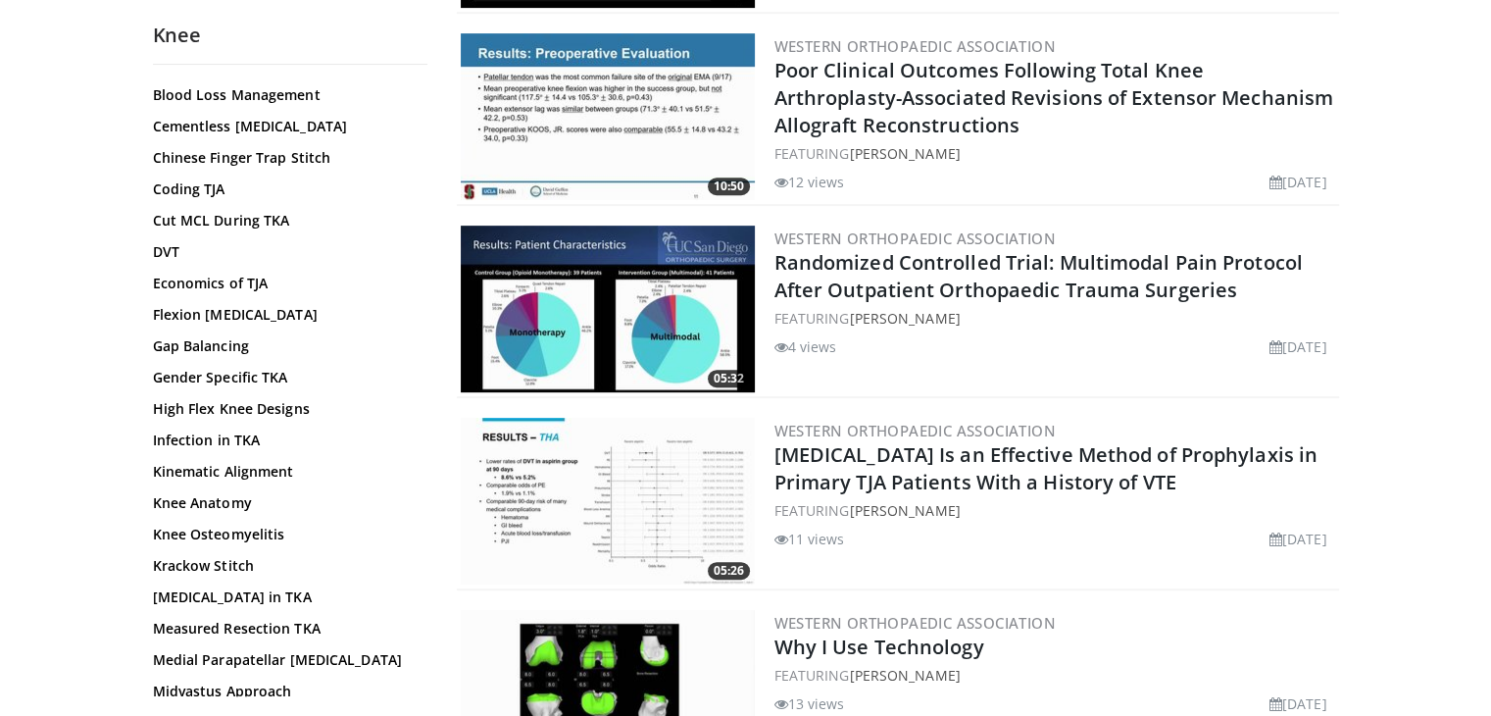
scroll to position [980, 0]
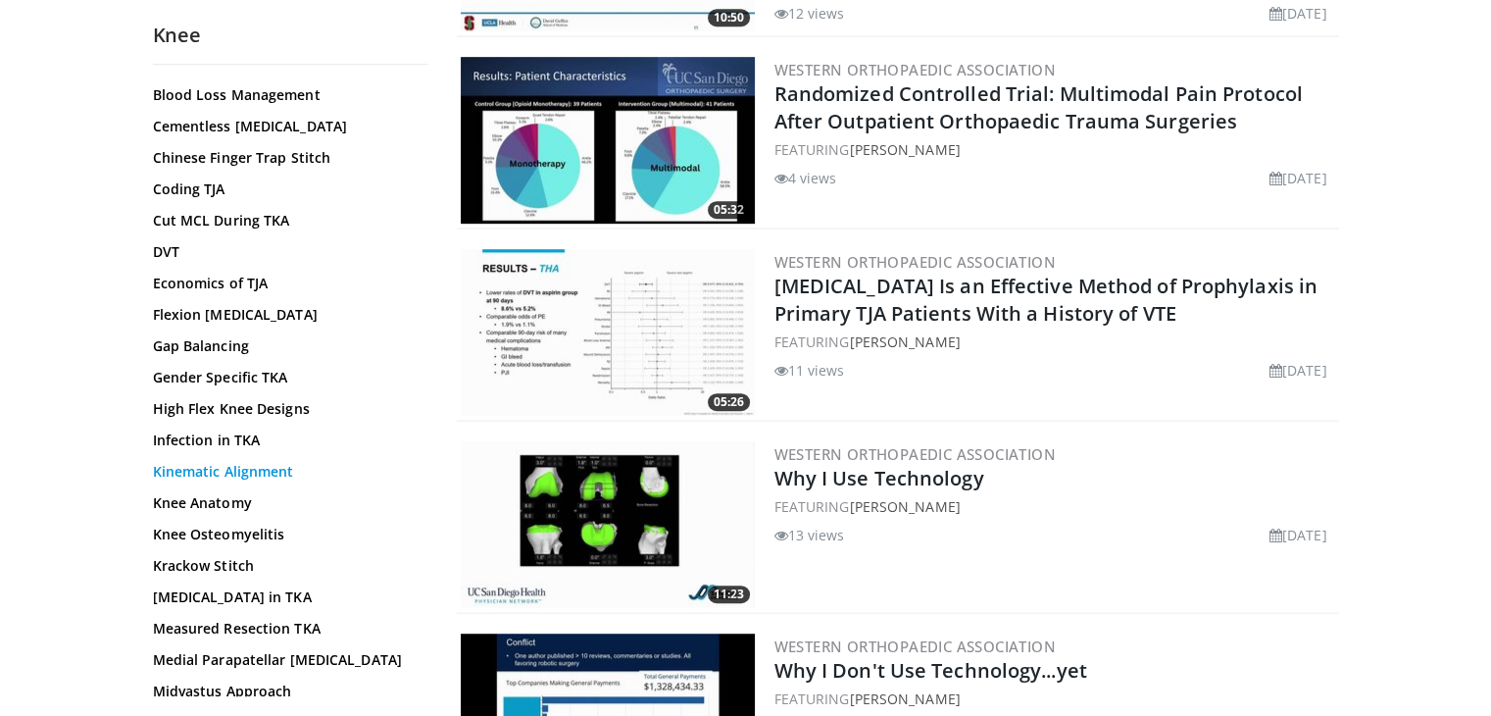
click at [247, 465] on link "Kinematic Alignment" at bounding box center [285, 472] width 265 height 20
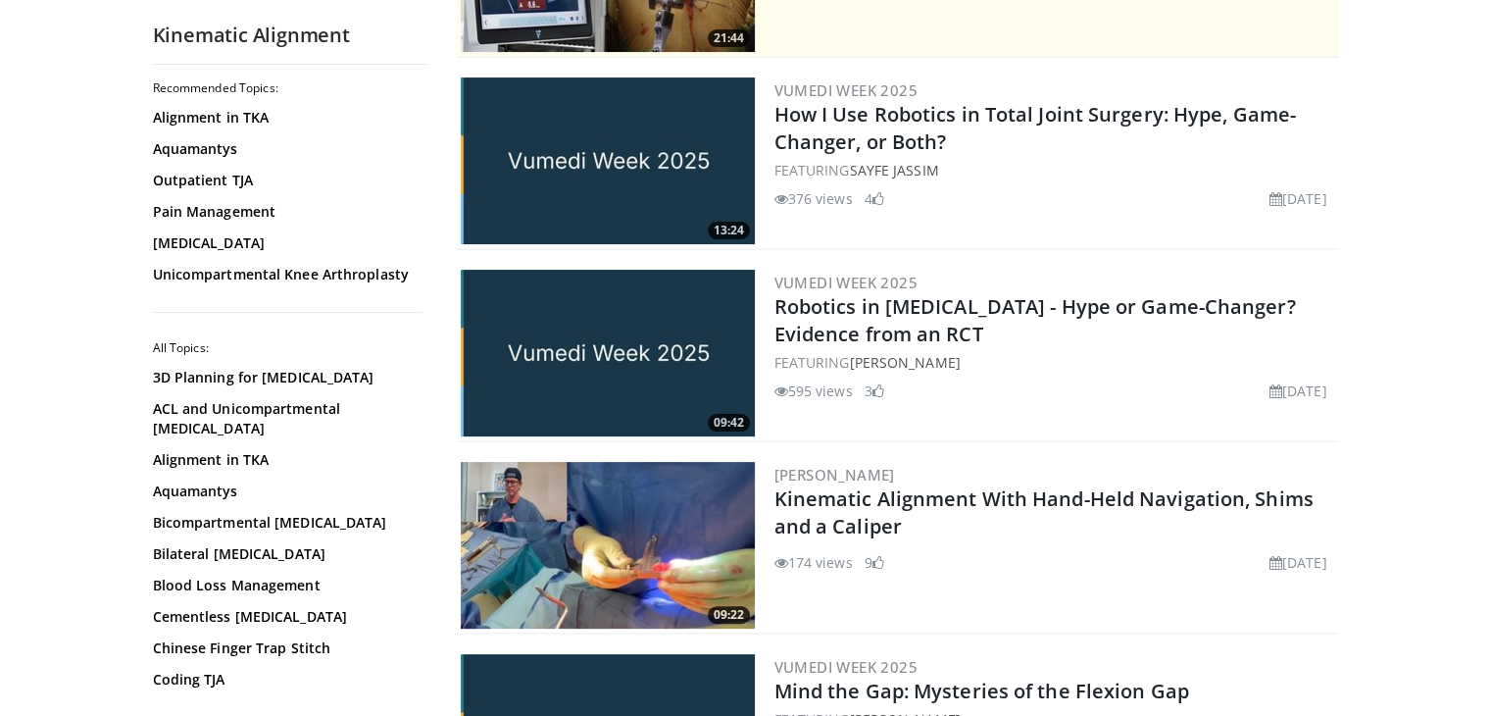
scroll to position [490, 0]
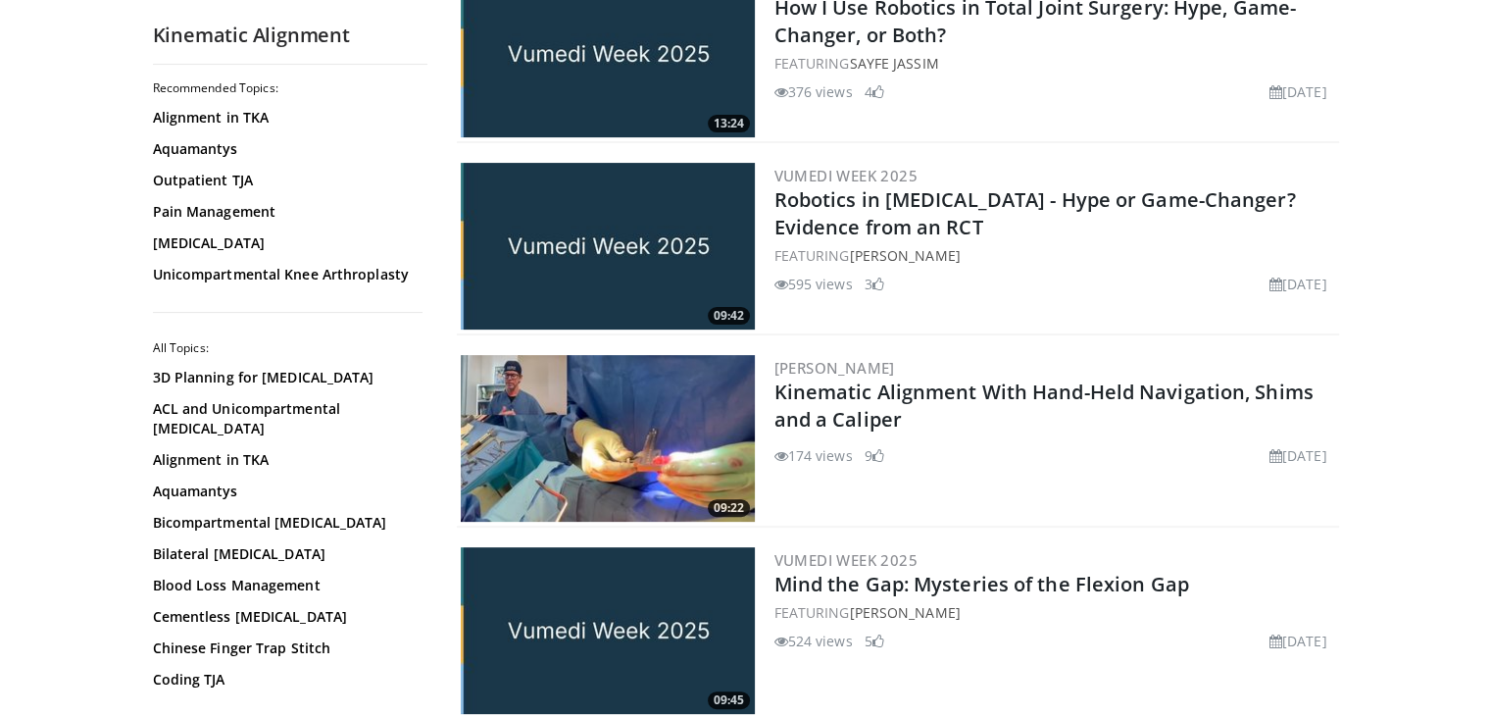
click at [572, 413] on img at bounding box center [608, 438] width 294 height 167
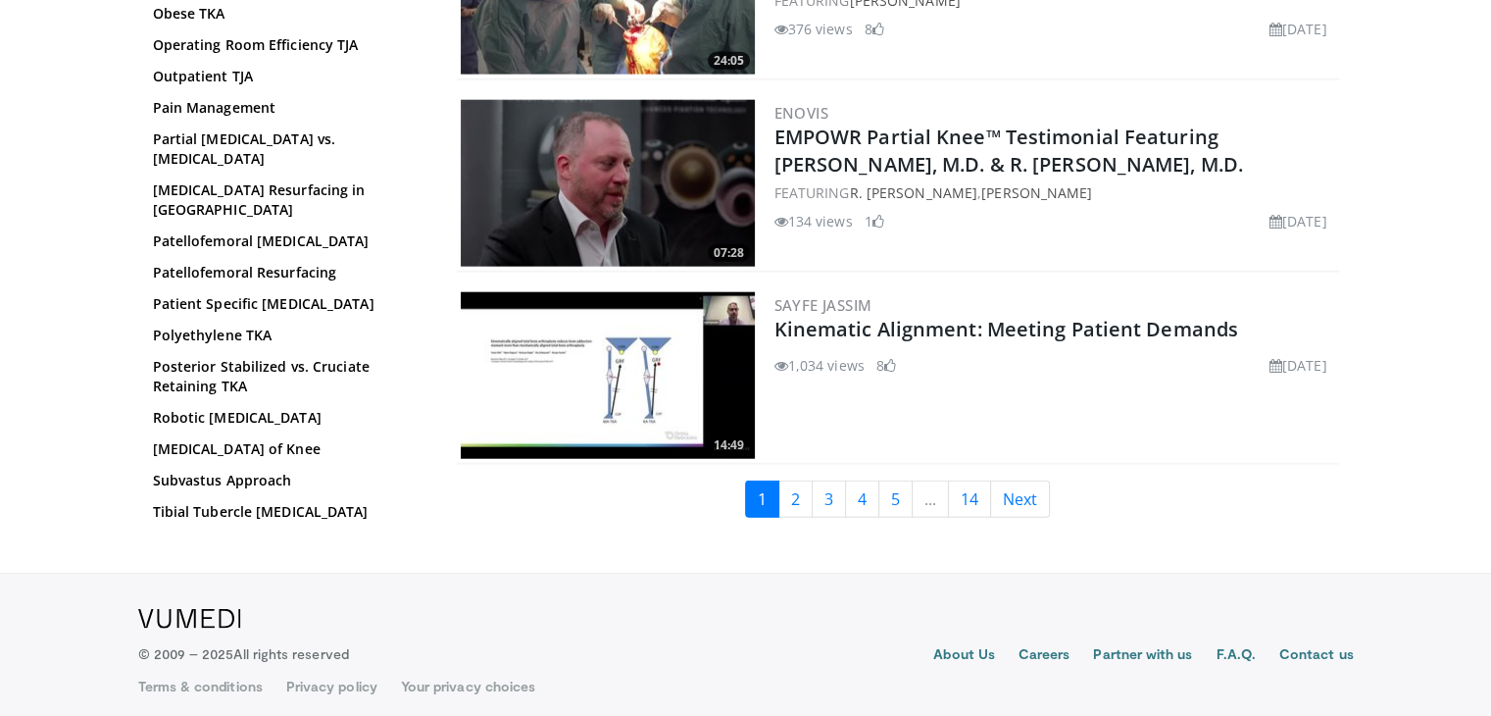
scroll to position [4683, 0]
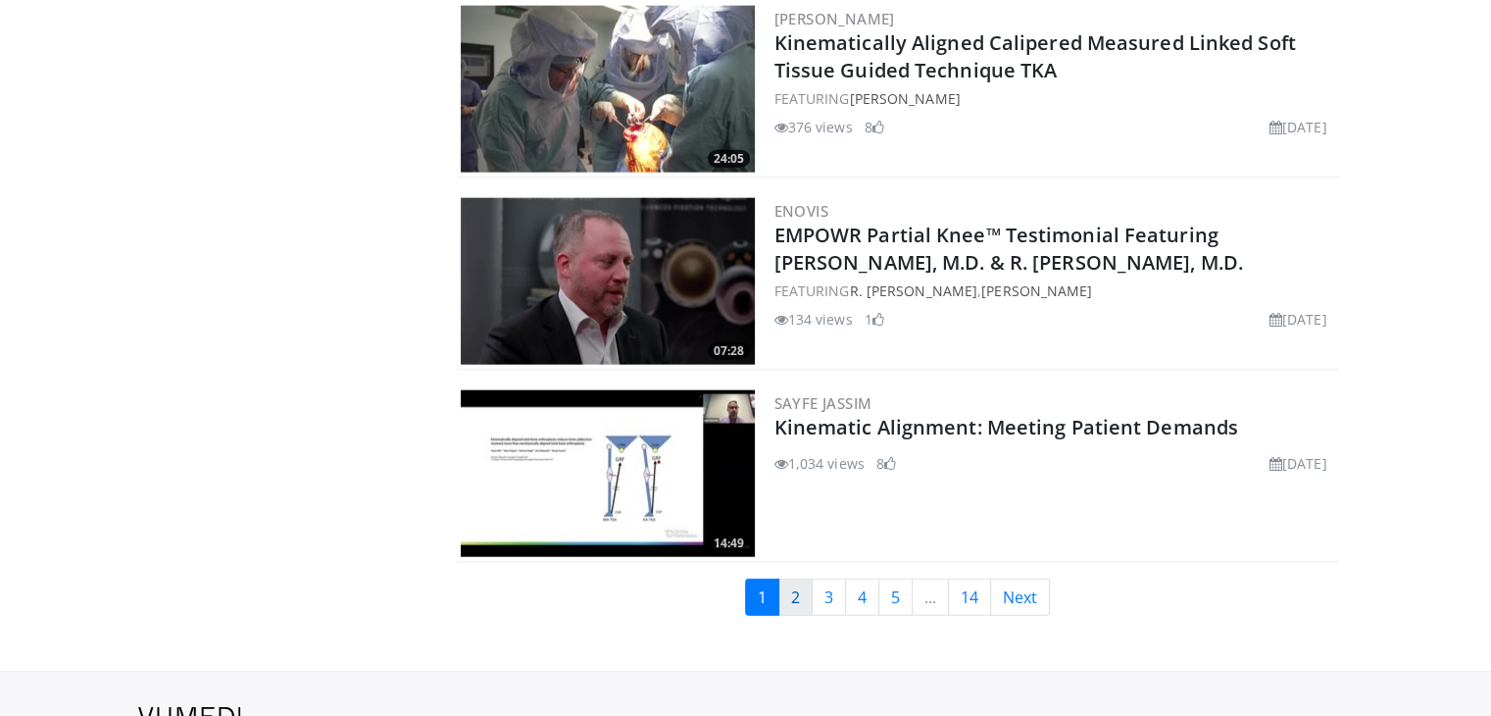
click at [787, 593] on link "2" at bounding box center [795, 596] width 34 height 37
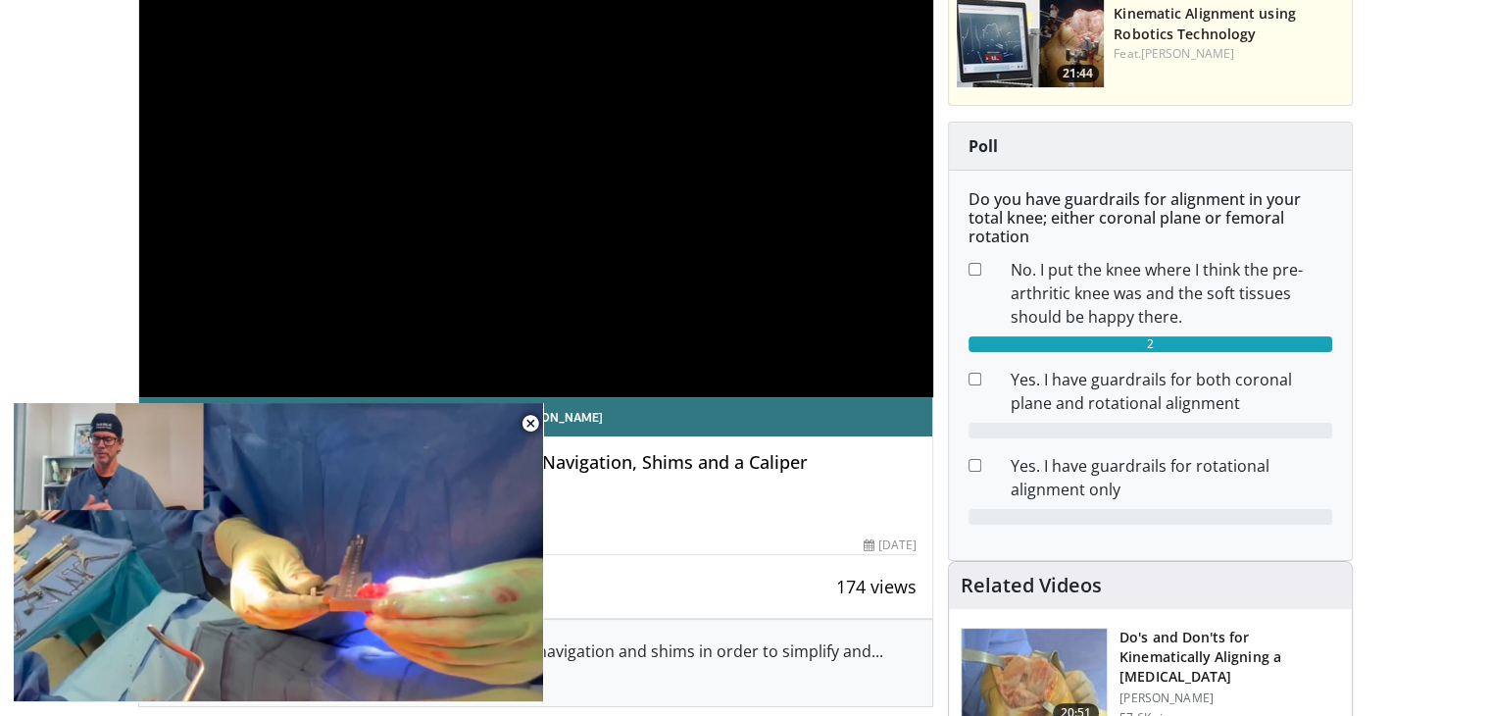
scroll to position [98, 0]
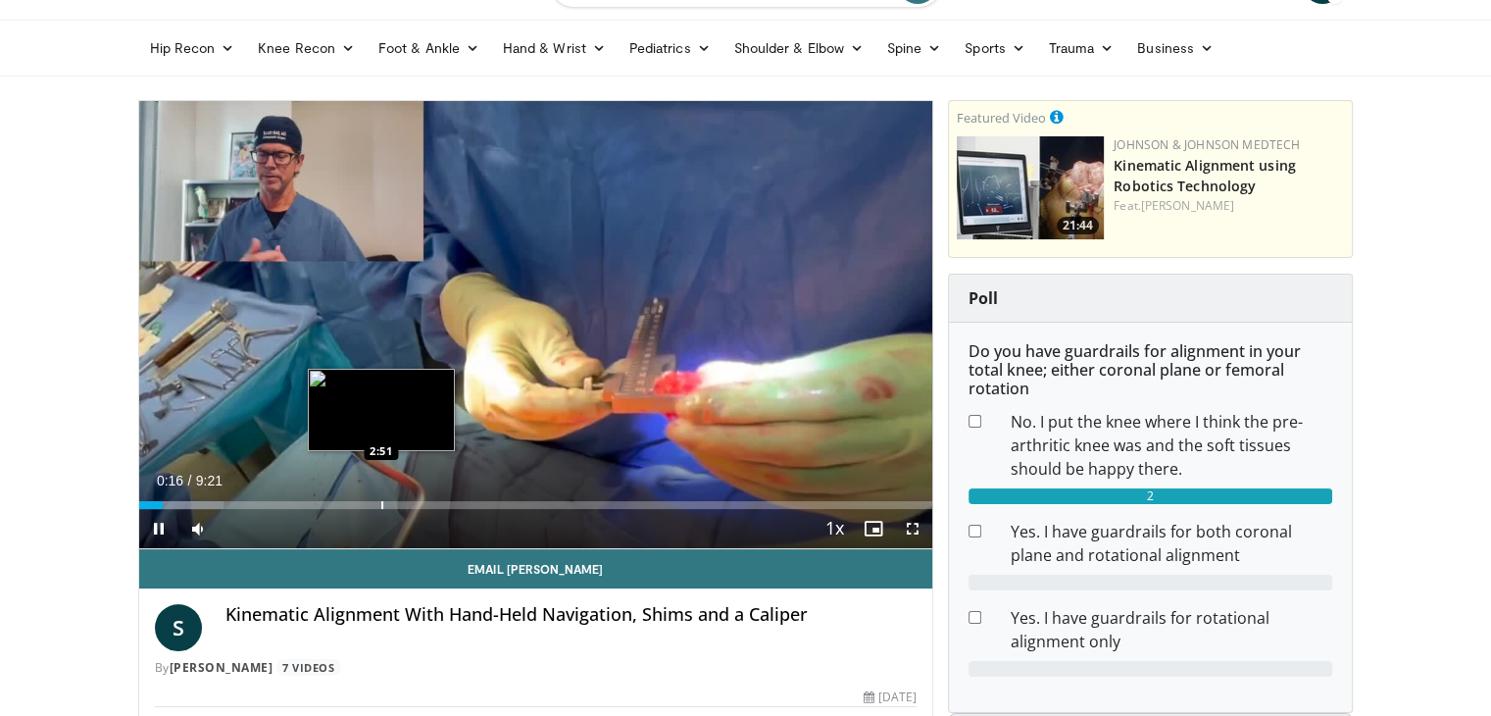
click at [381, 501] on div "Progress Bar" at bounding box center [382, 505] width 2 height 8
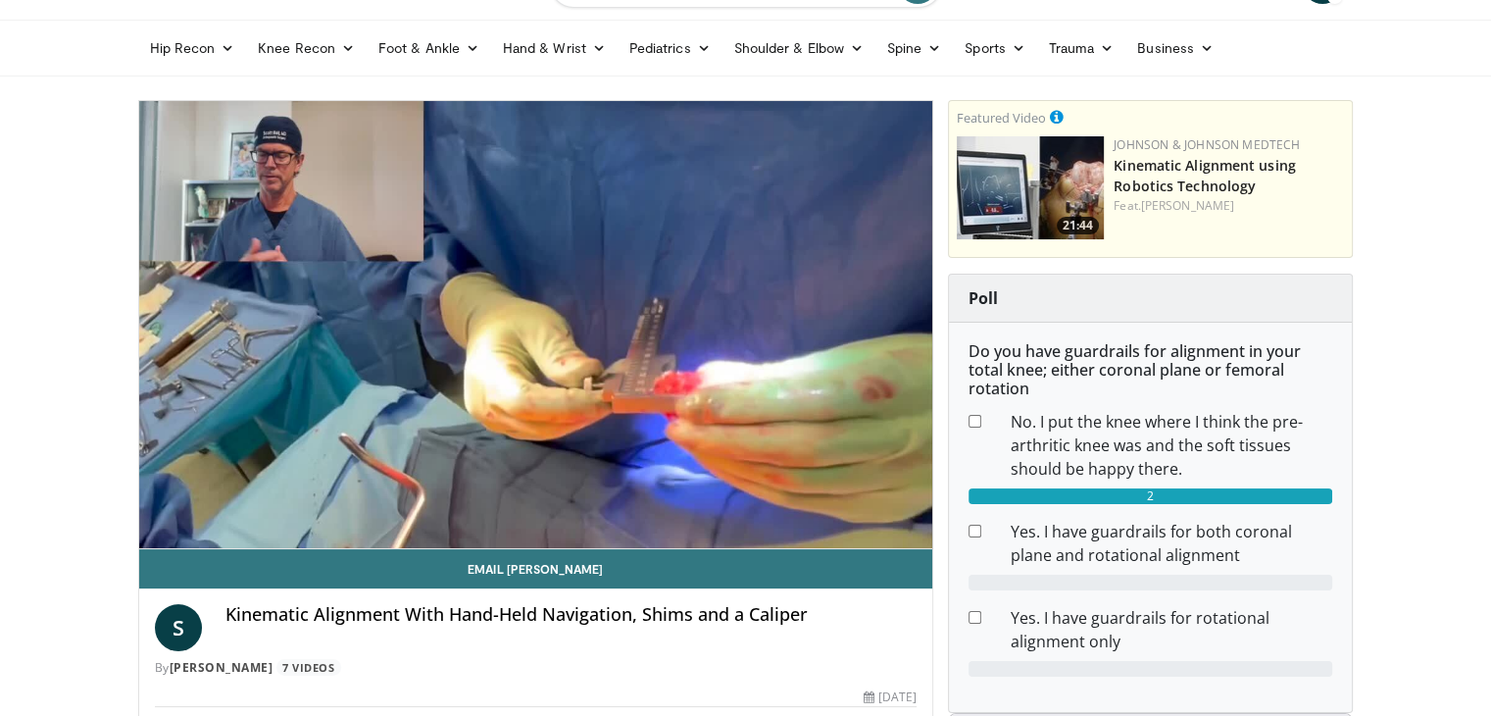
click at [450, 500] on video-js "**********" at bounding box center [536, 325] width 794 height 448
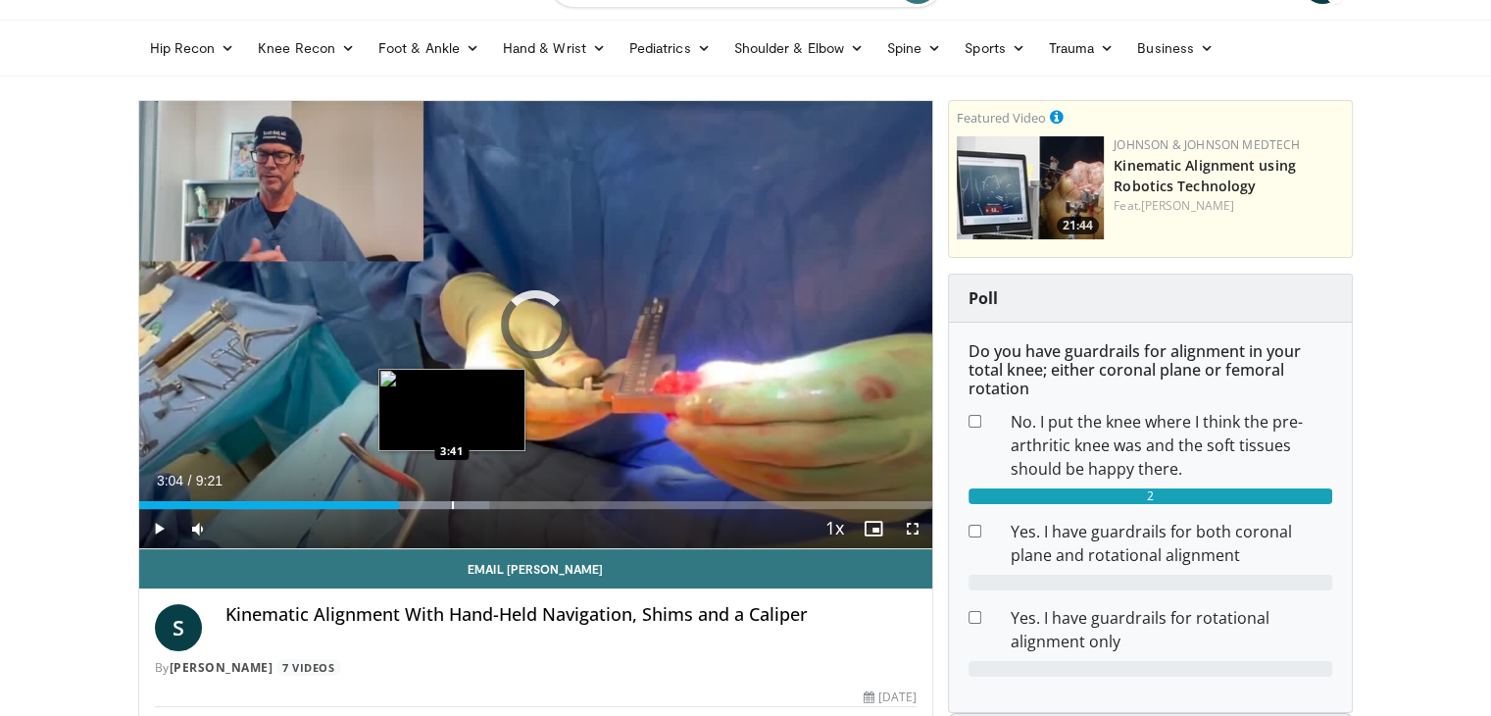
click at [452, 505] on div "Progress Bar" at bounding box center [453, 505] width 2 height 8
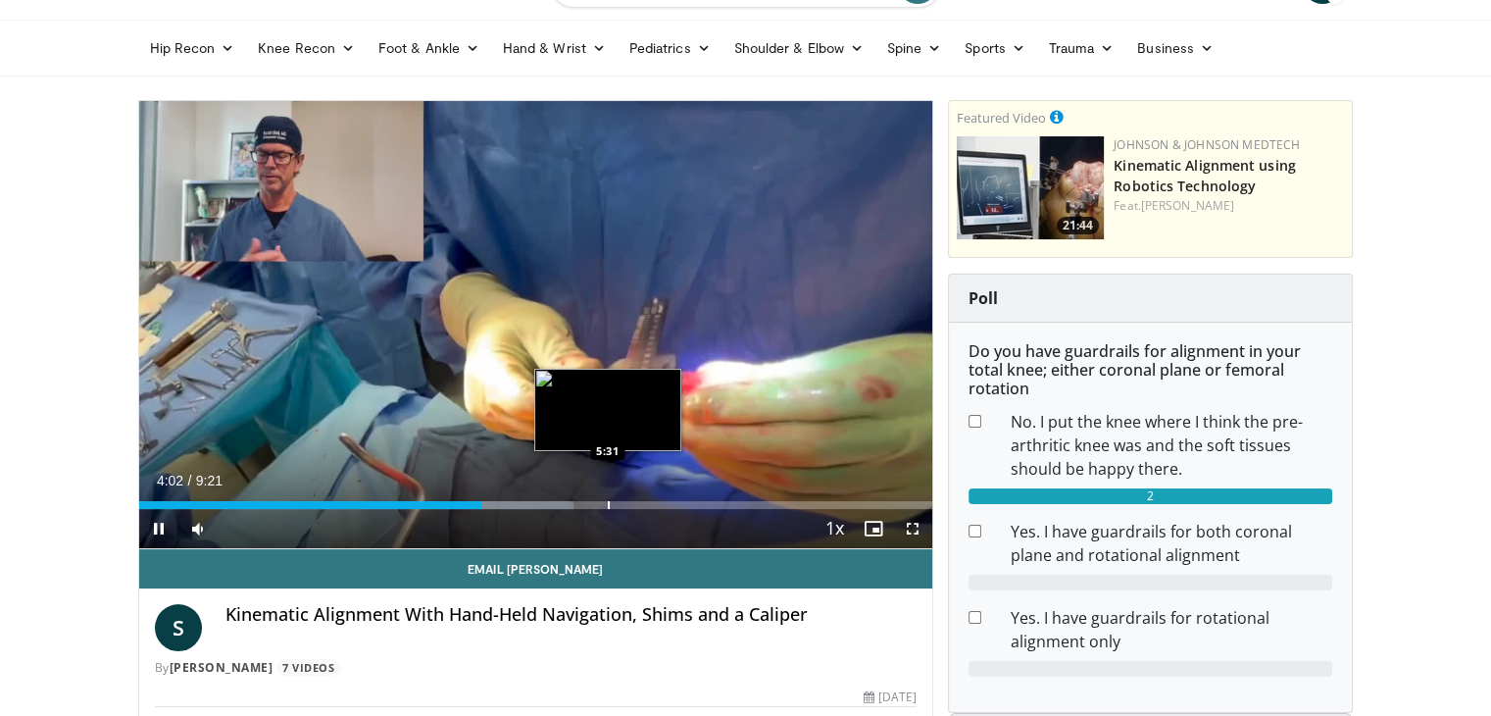
click at [607, 497] on div "Loaded : 54.72% 4:02 5:31" at bounding box center [536, 499] width 794 height 19
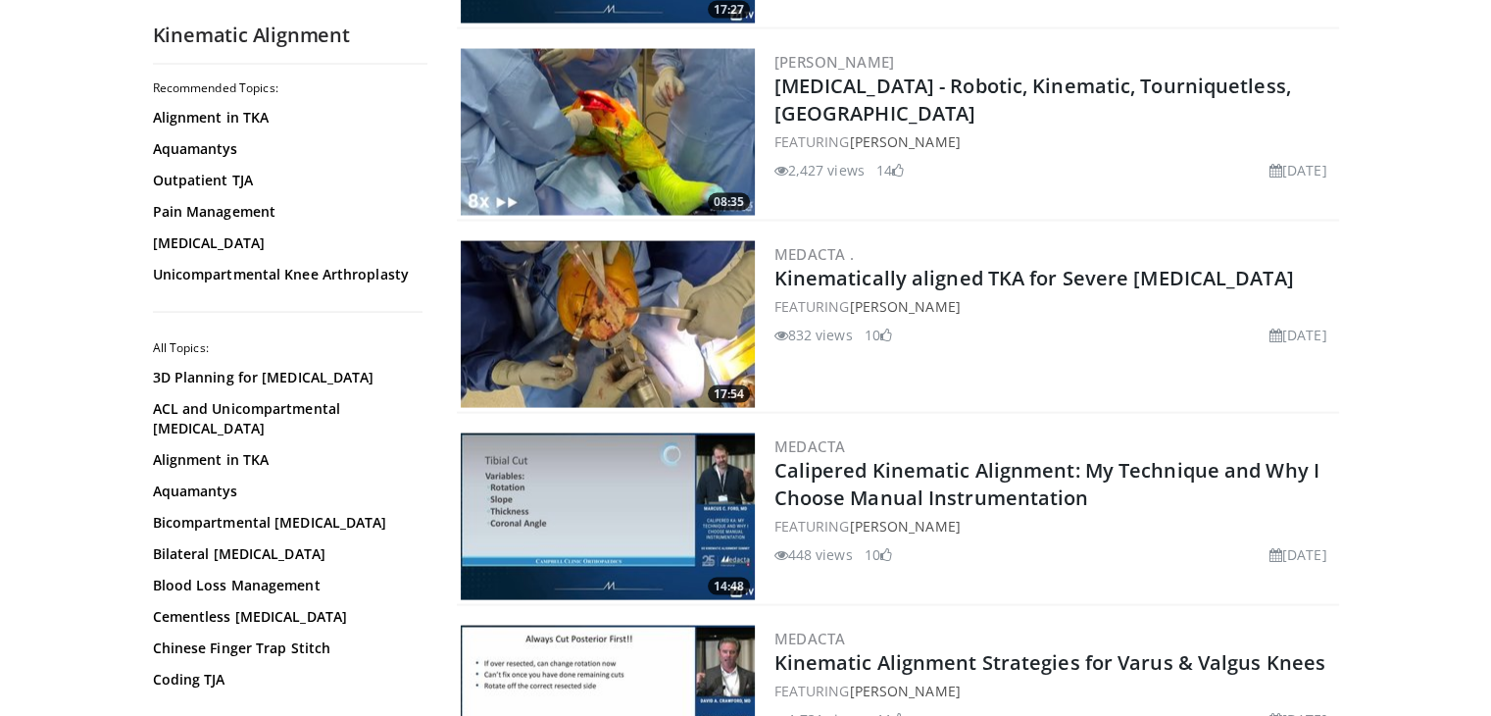
scroll to position [3824, 0]
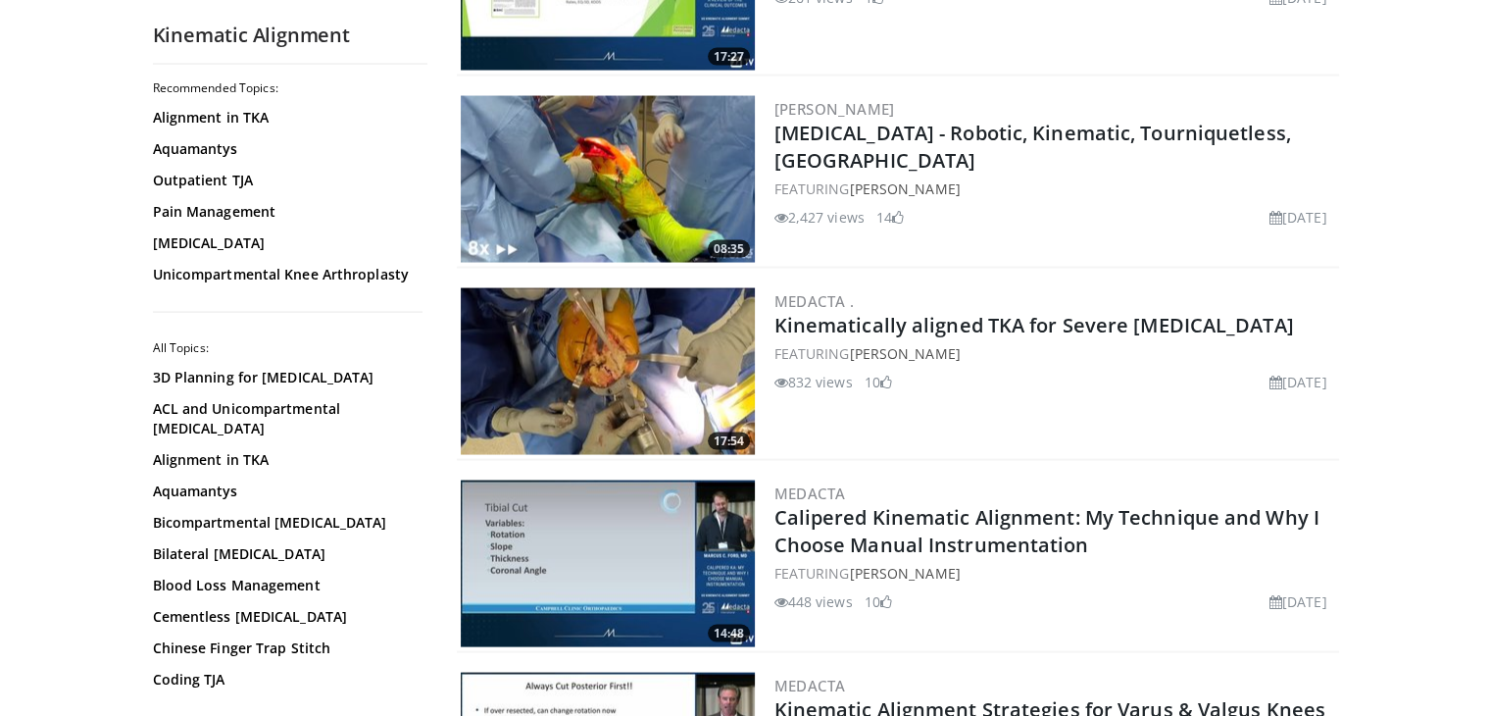
click at [651, 163] on img at bounding box center [608, 179] width 294 height 167
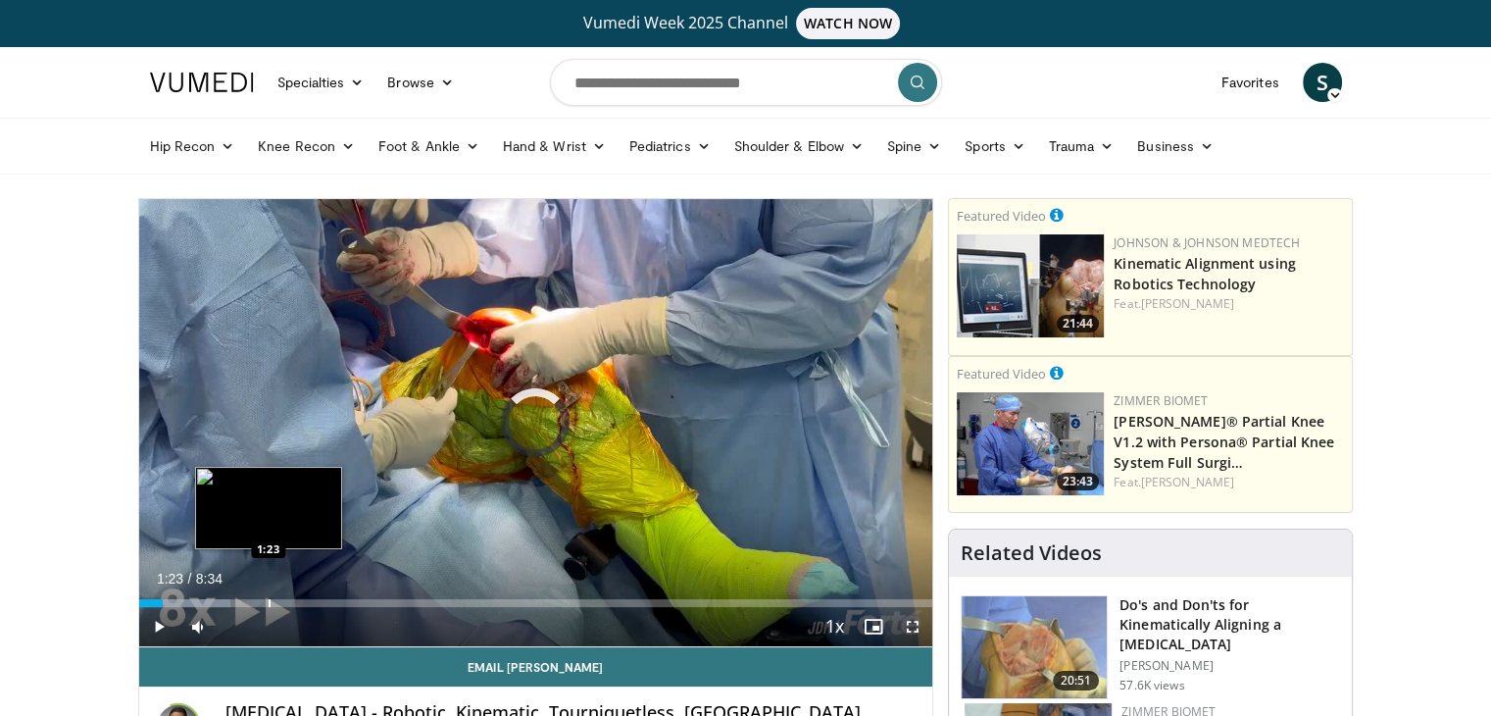
click at [267, 595] on div "Loaded : 11.55% 1:23 1:23" at bounding box center [536, 597] width 794 height 19
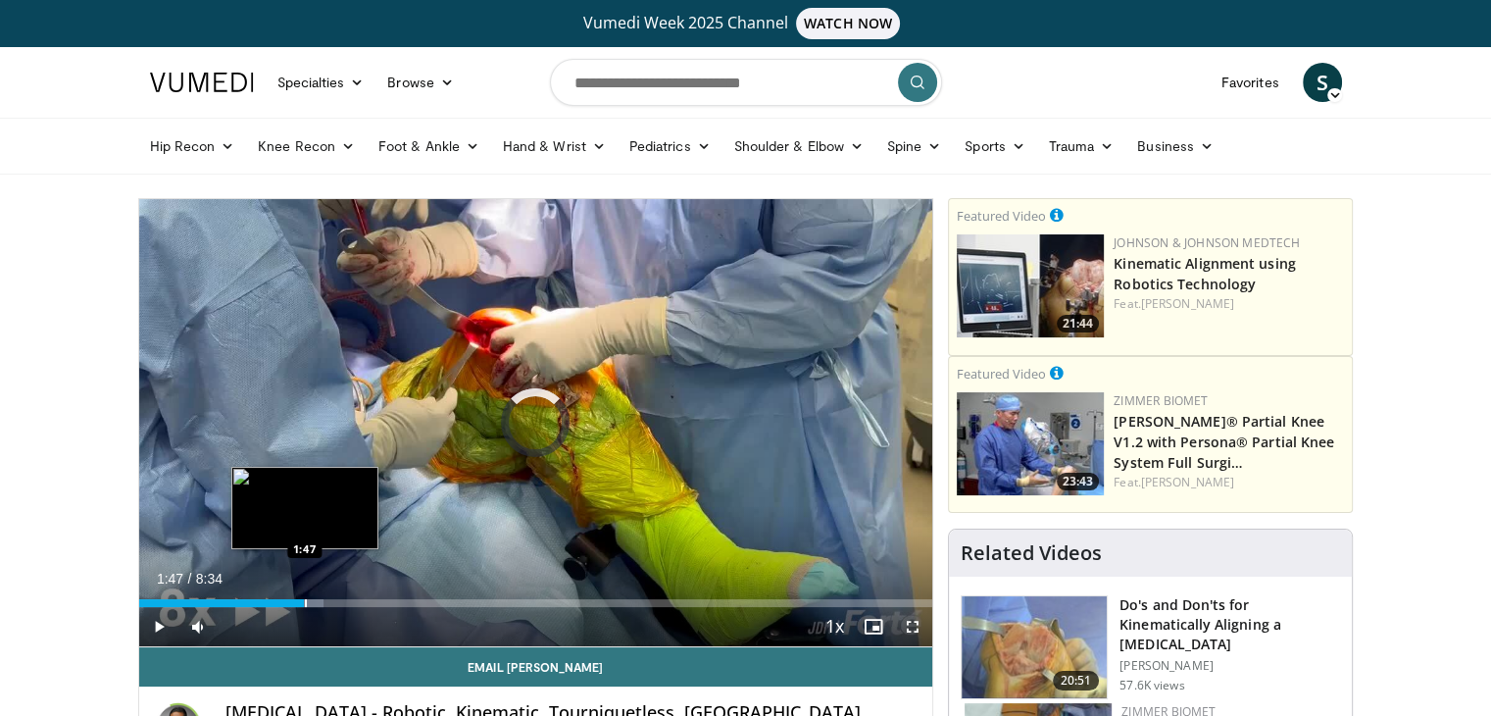
click at [304, 595] on div "Loaded : 23.31% 1:47 1:47" at bounding box center [536, 597] width 794 height 19
click at [346, 599] on div "Progress Bar" at bounding box center [347, 603] width 2 height 8
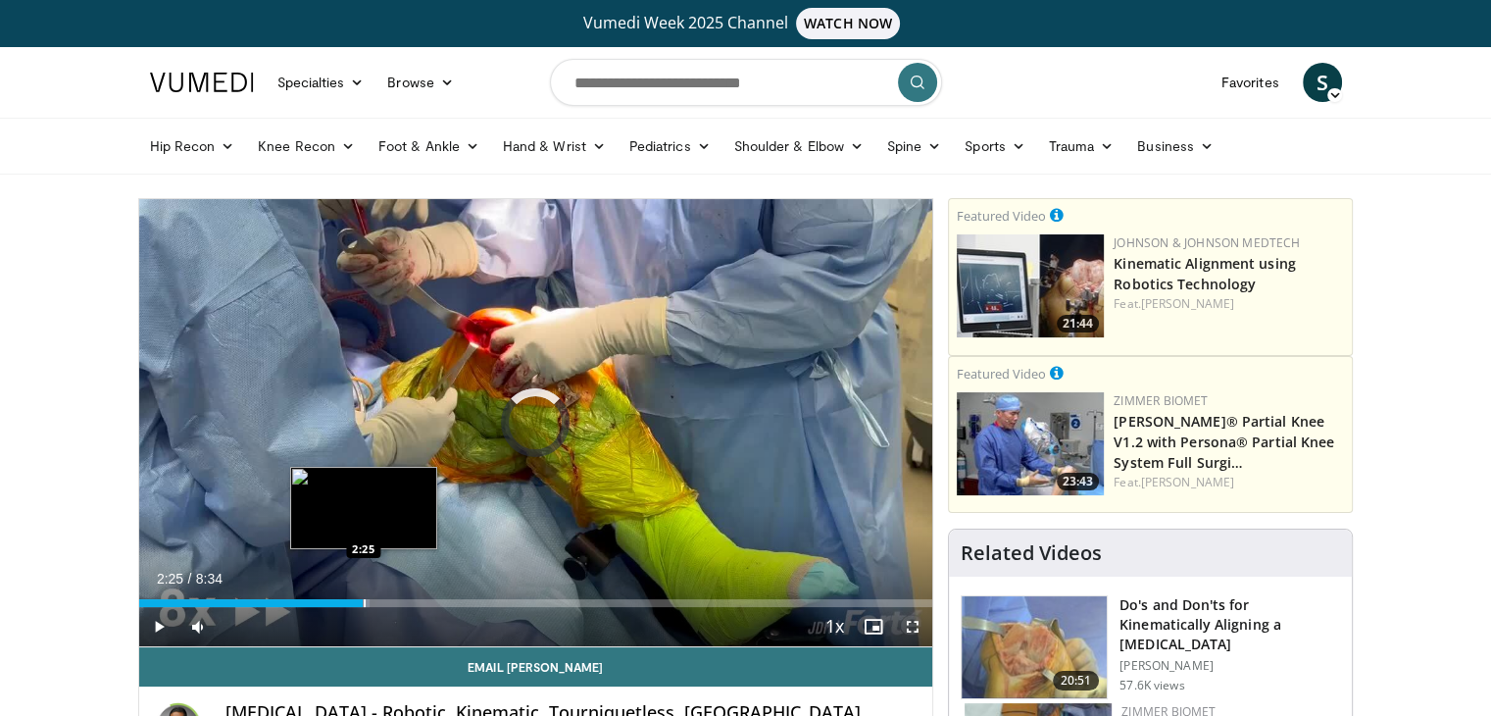
click at [364, 599] on div "Progress Bar" at bounding box center [365, 603] width 2 height 8
click at [392, 601] on div "Progress Bar" at bounding box center [393, 603] width 2 height 8
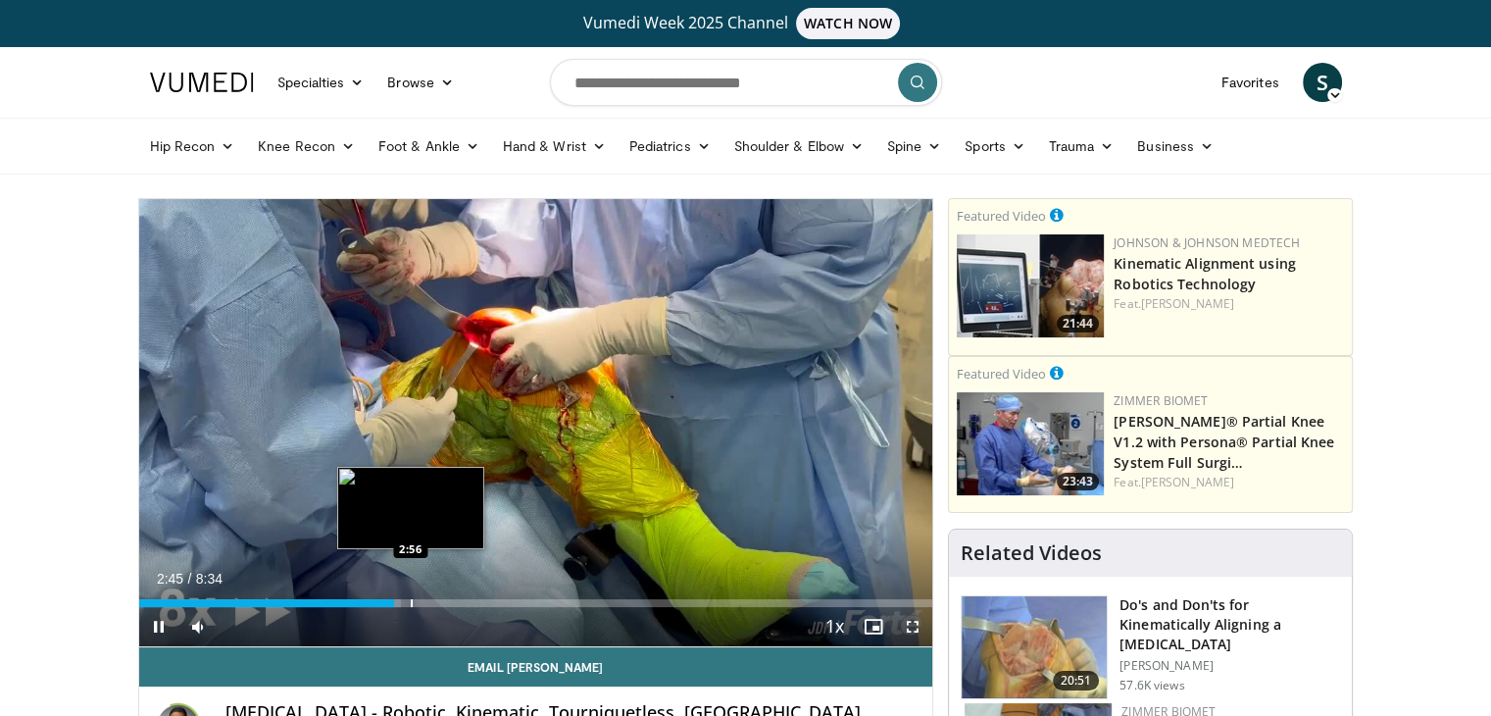
click at [412, 603] on div "Loaded : 33.03% 2:45 2:56" at bounding box center [536, 603] width 794 height 8
click at [444, 604] on div "Progress Bar" at bounding box center [445, 603] width 2 height 8
